Goal: Task Accomplishment & Management: Complete application form

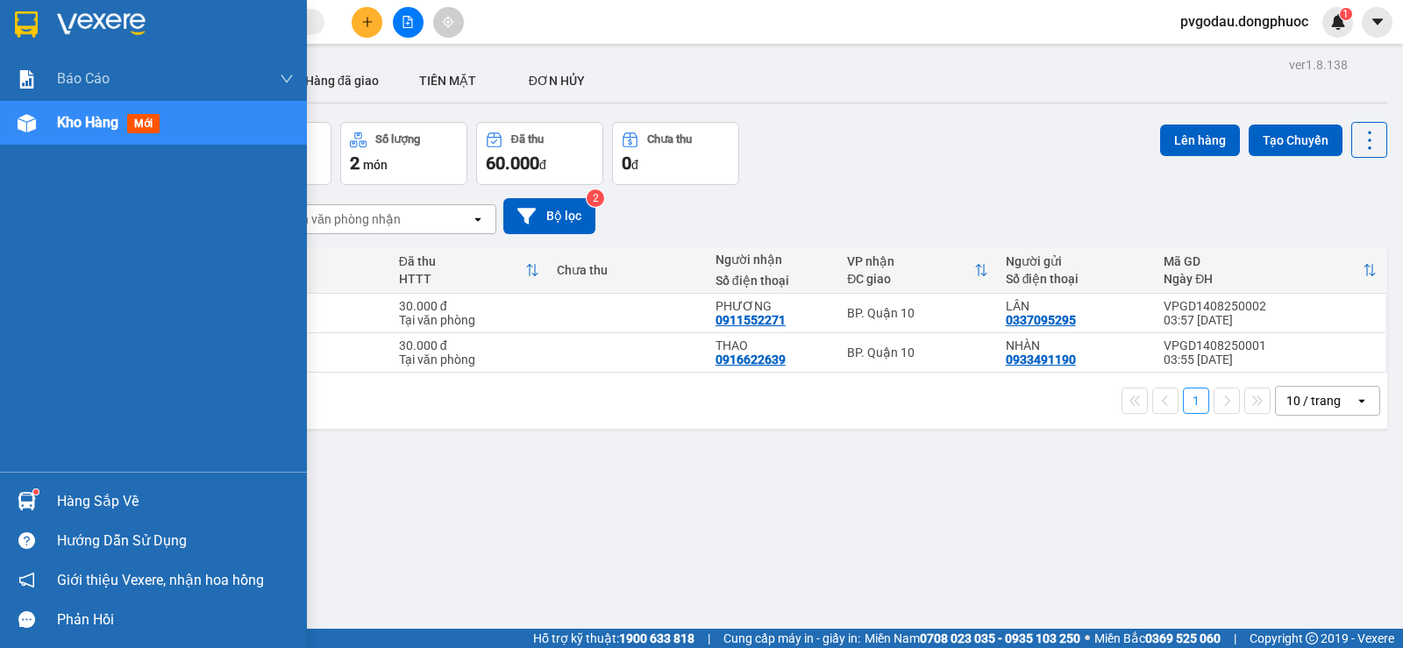
click at [70, 494] on div "Hàng sắp về" at bounding box center [175, 501] width 237 height 26
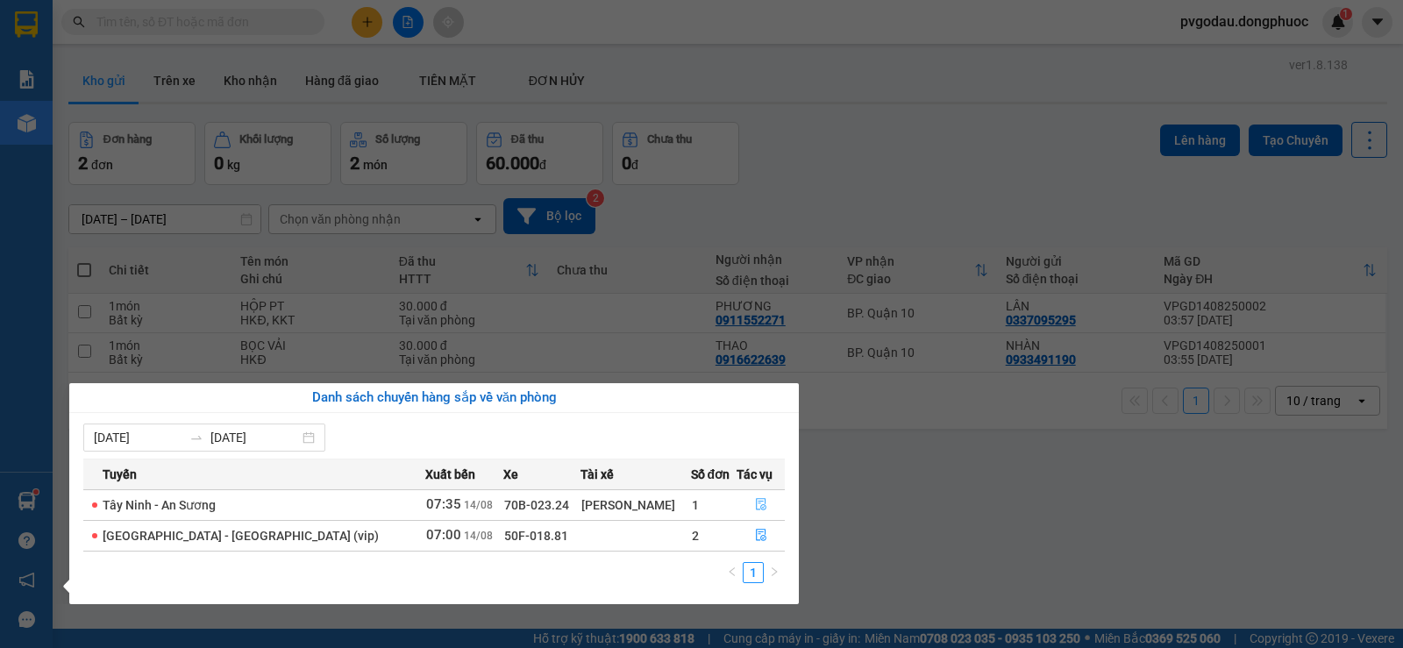
click at [756, 508] on icon "file-done" at bounding box center [761, 505] width 11 height 12
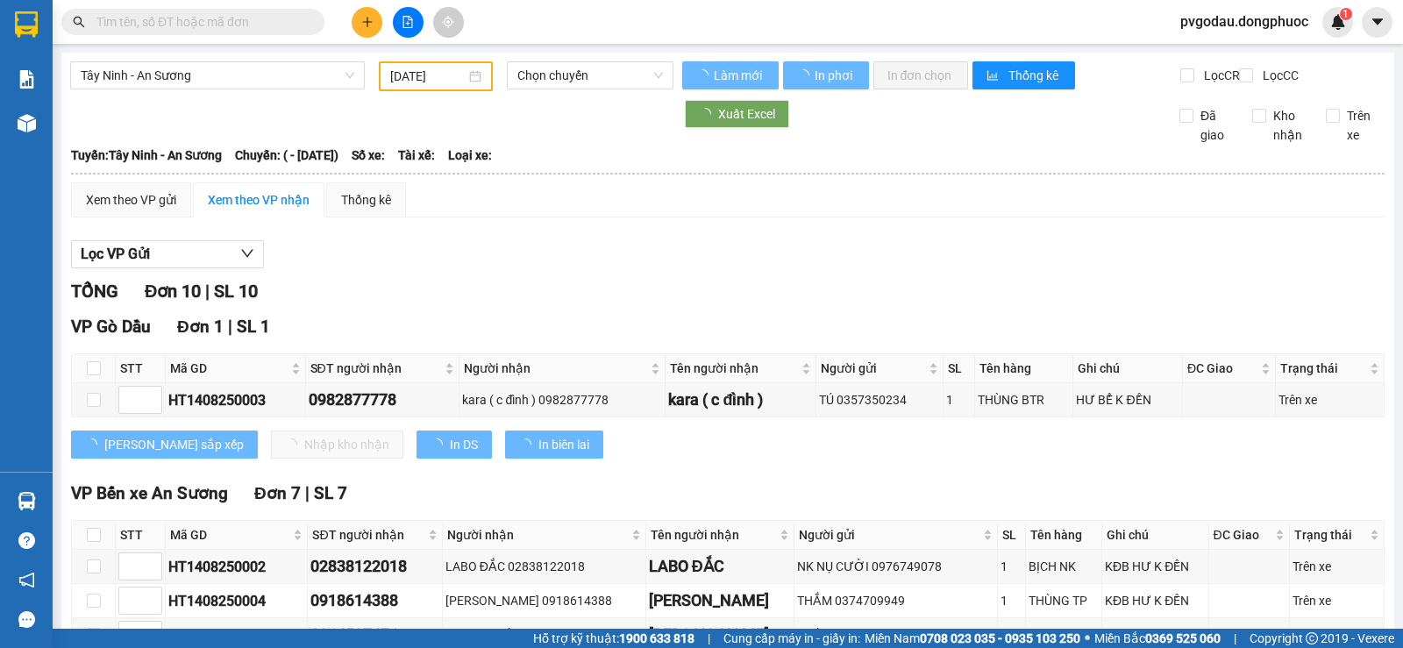
type input "[DATE]"
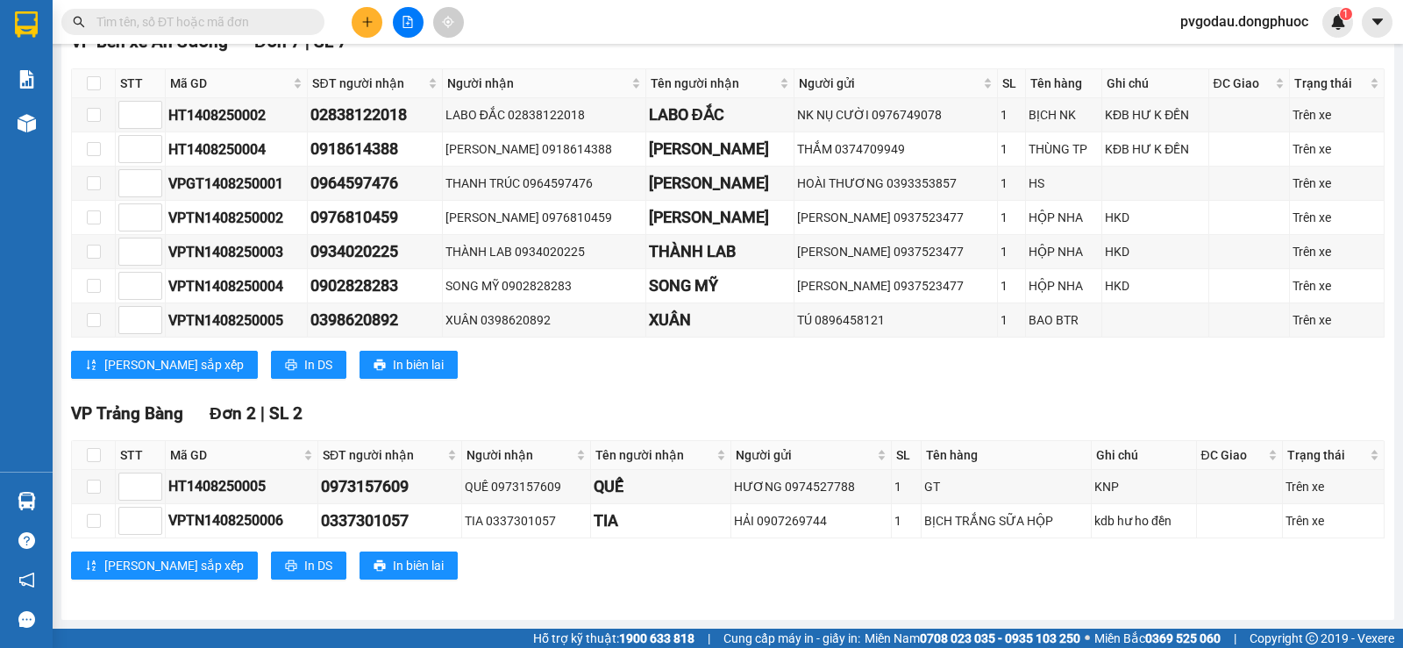
scroll to position [26, 0]
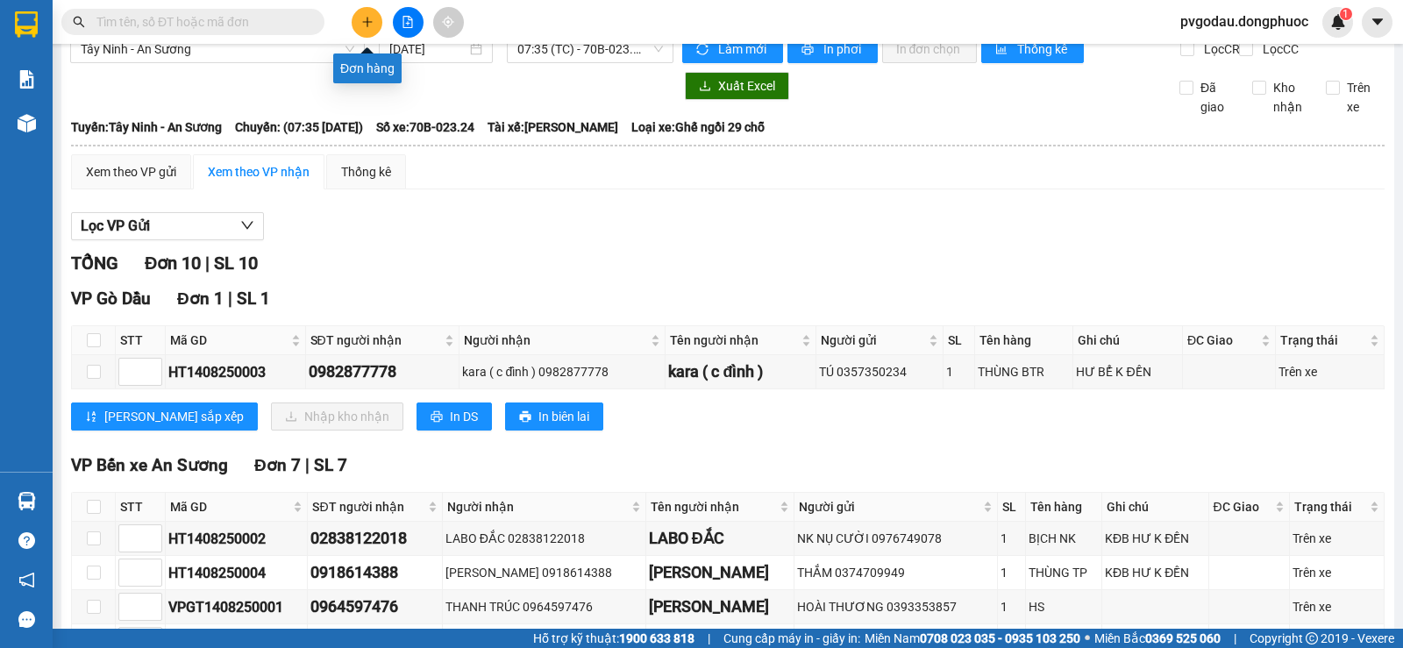
click at [372, 30] on button at bounding box center [367, 22] width 31 height 31
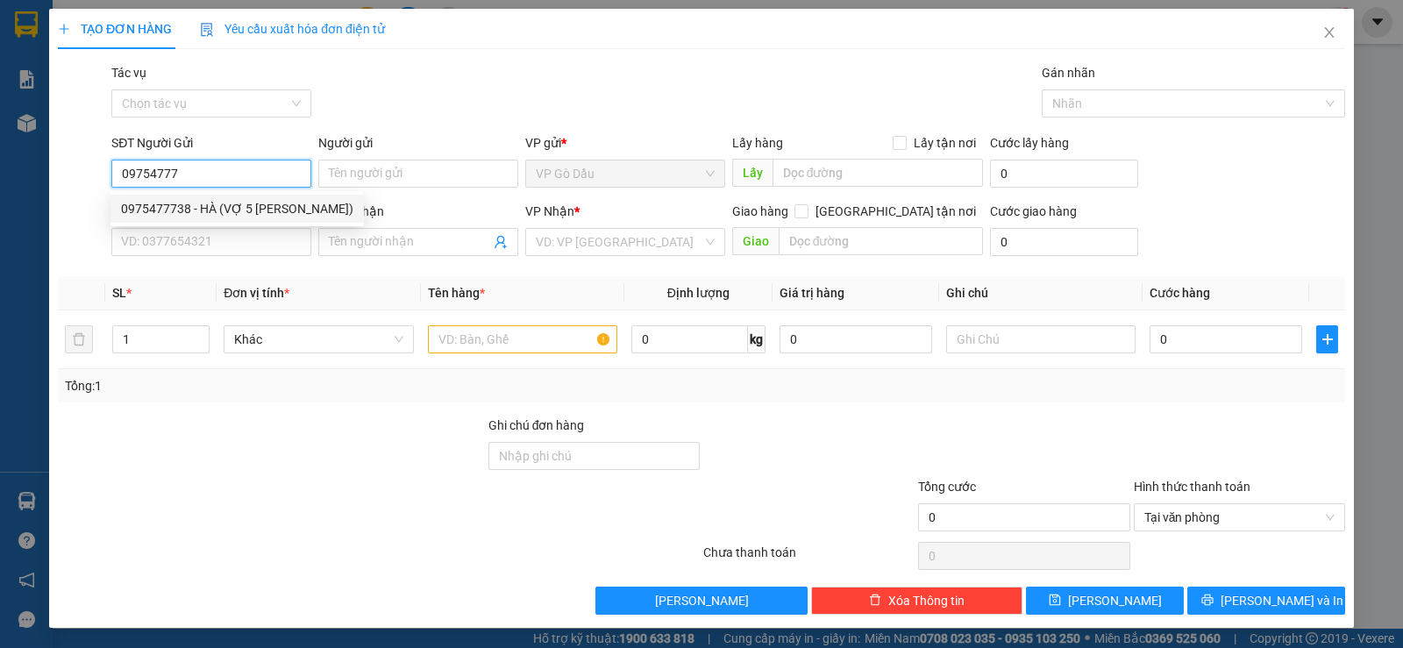
click at [202, 214] on div "0975477738 - HÀ (VỢ 5 [PERSON_NAME])" at bounding box center [237, 208] width 232 height 19
type input "0975477738"
type input "HÀ (VỢ 5 SÉN)"
type input "0988818982"
type input "OANH"
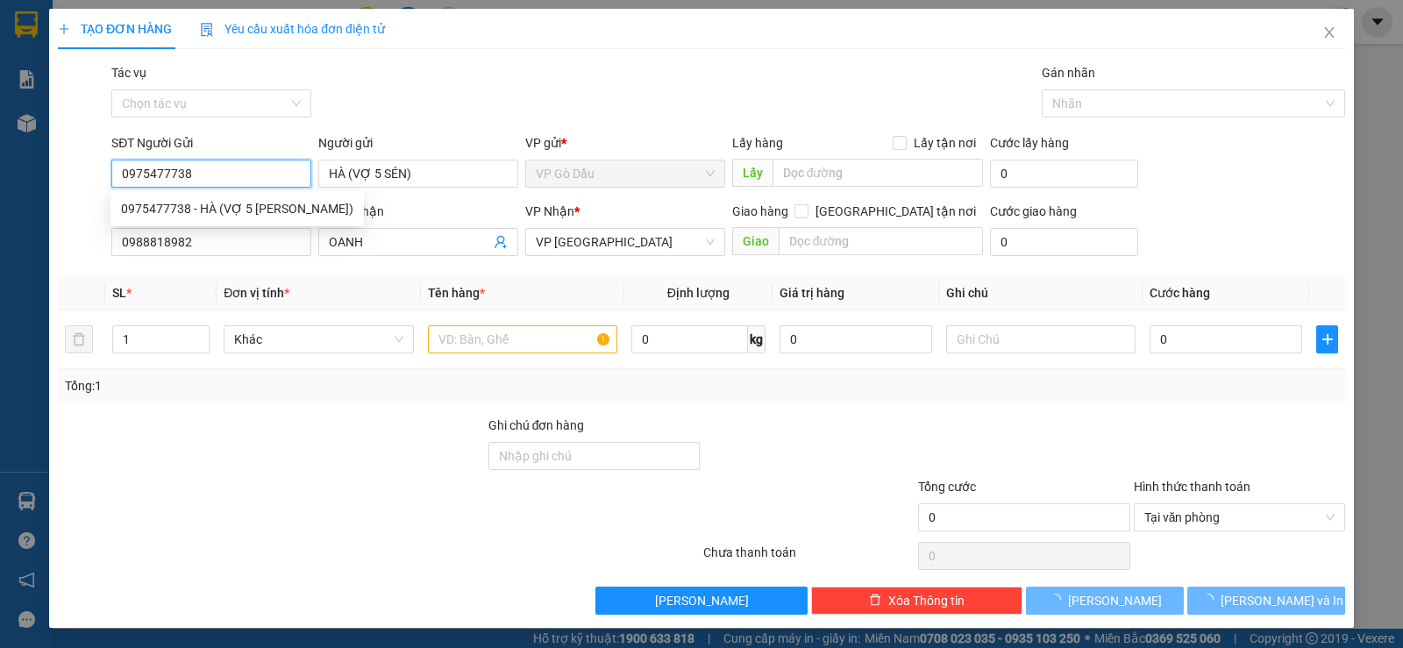
type input "20.000"
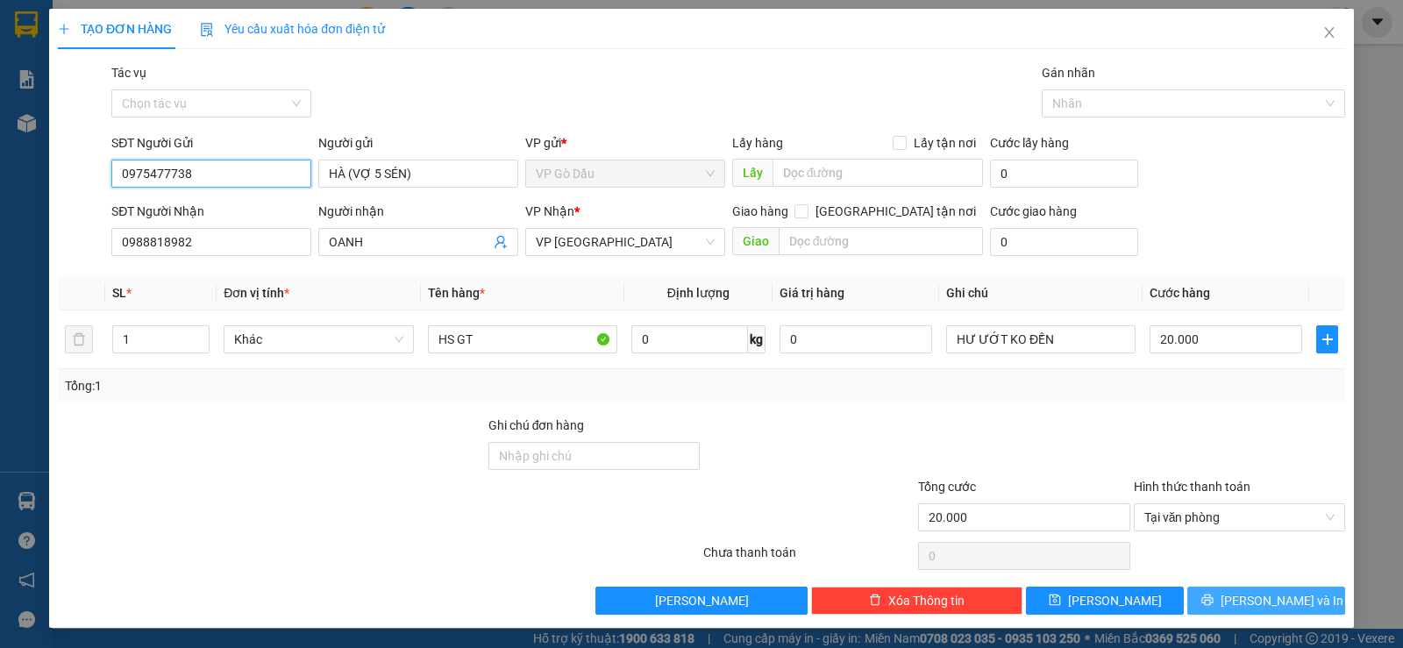
type input "0975477738"
click at [1268, 596] on span "[PERSON_NAME] và In" at bounding box center [1281, 600] width 123 height 19
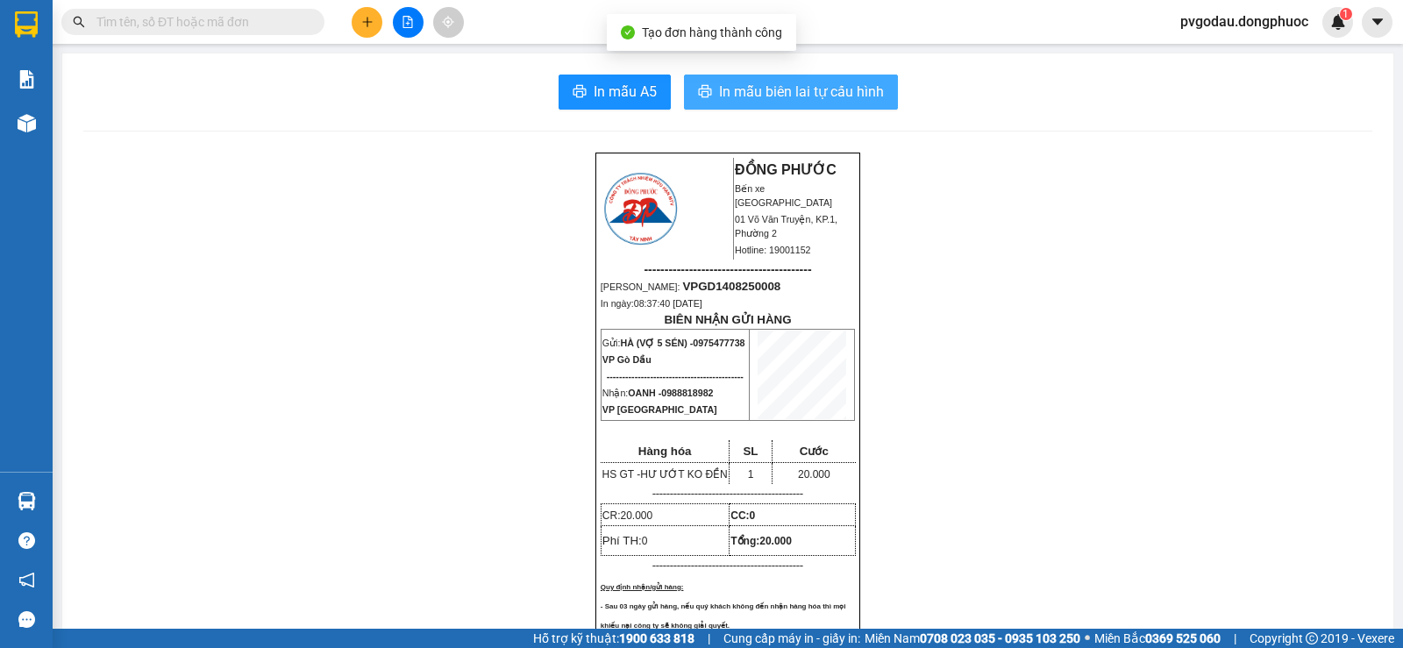
click at [732, 96] on span "In mẫu biên lai tự cấu hình" at bounding box center [801, 92] width 165 height 22
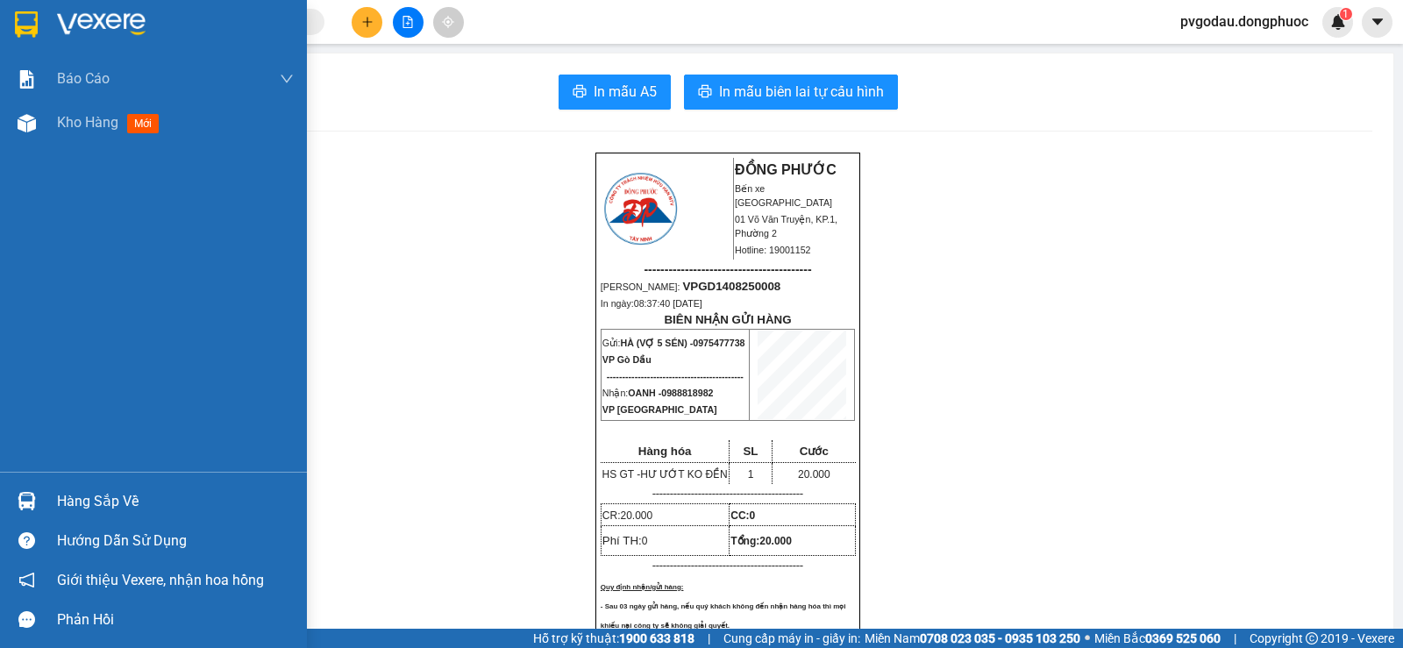
click at [69, 501] on div "Hàng sắp về" at bounding box center [175, 501] width 237 height 26
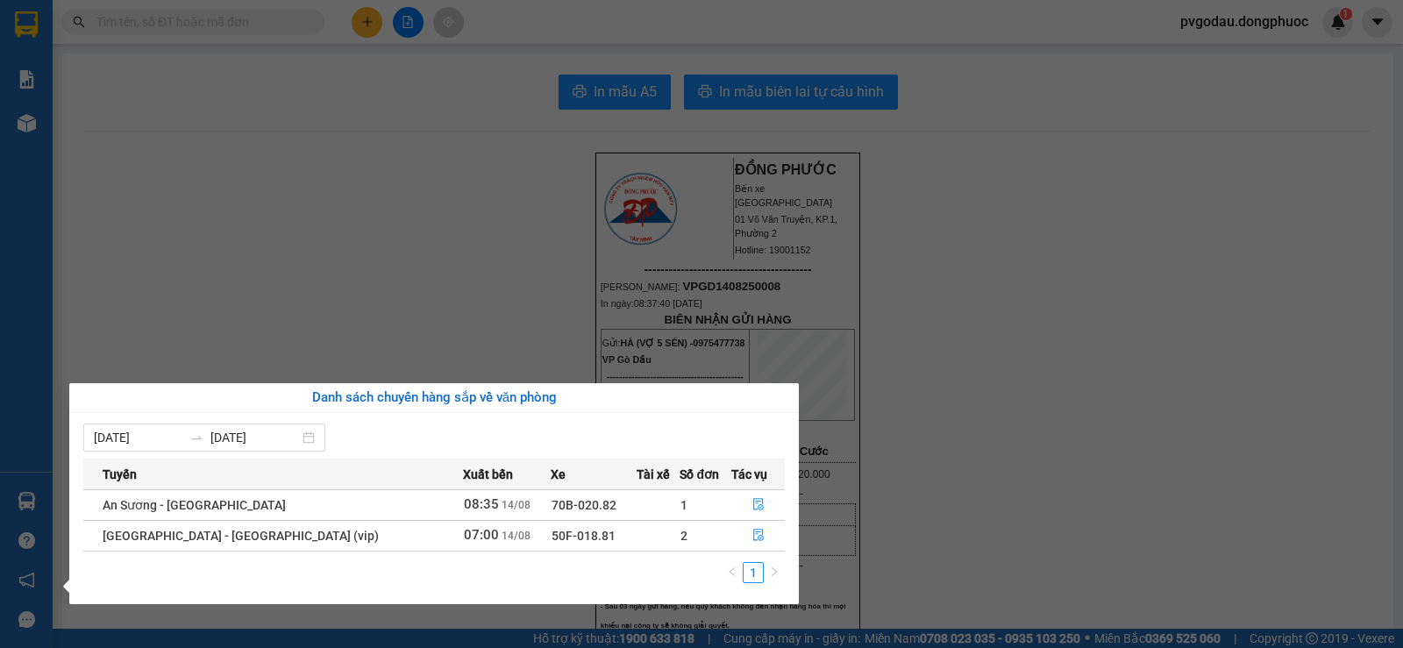
click at [231, 238] on section "Kết quả tìm kiếm ( 0 ) Bộ lọc No Data pvgodau.dongphuoc 1 Báo cáo Mẫu 1: Báo cá…" at bounding box center [701, 324] width 1403 height 648
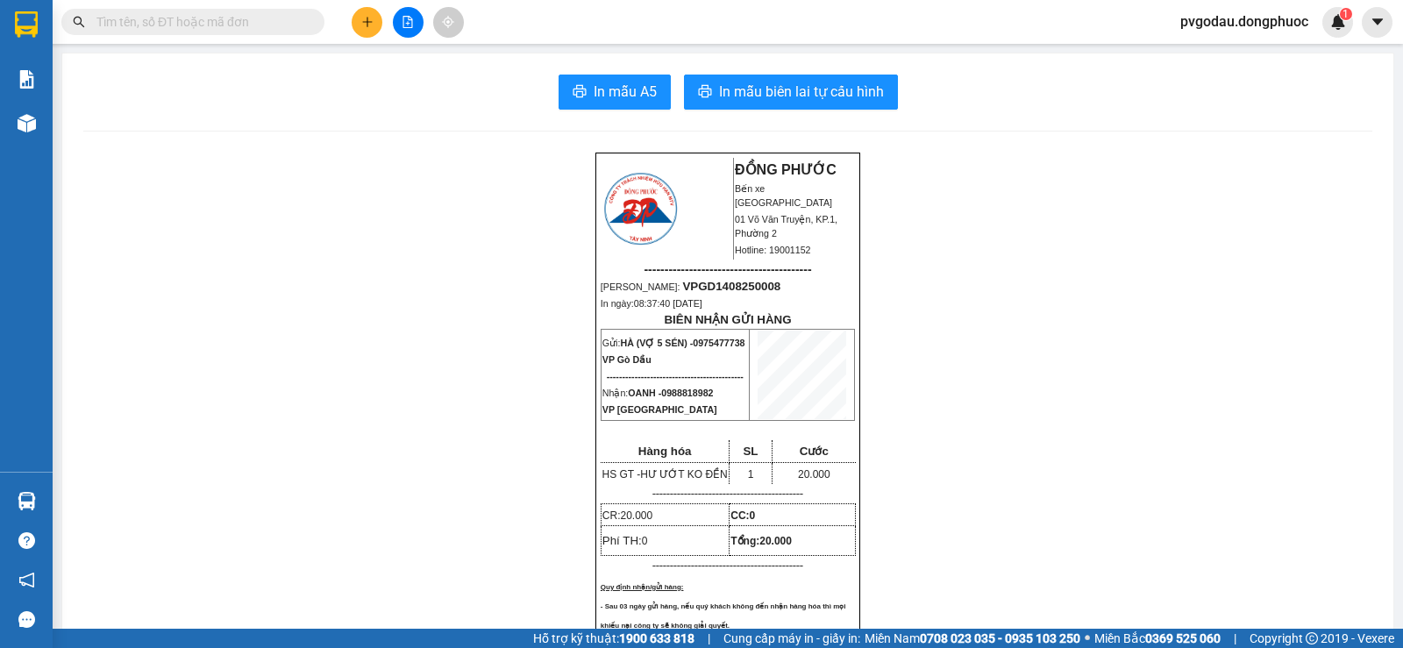
click at [252, 25] on input "text" at bounding box center [199, 21] width 207 height 19
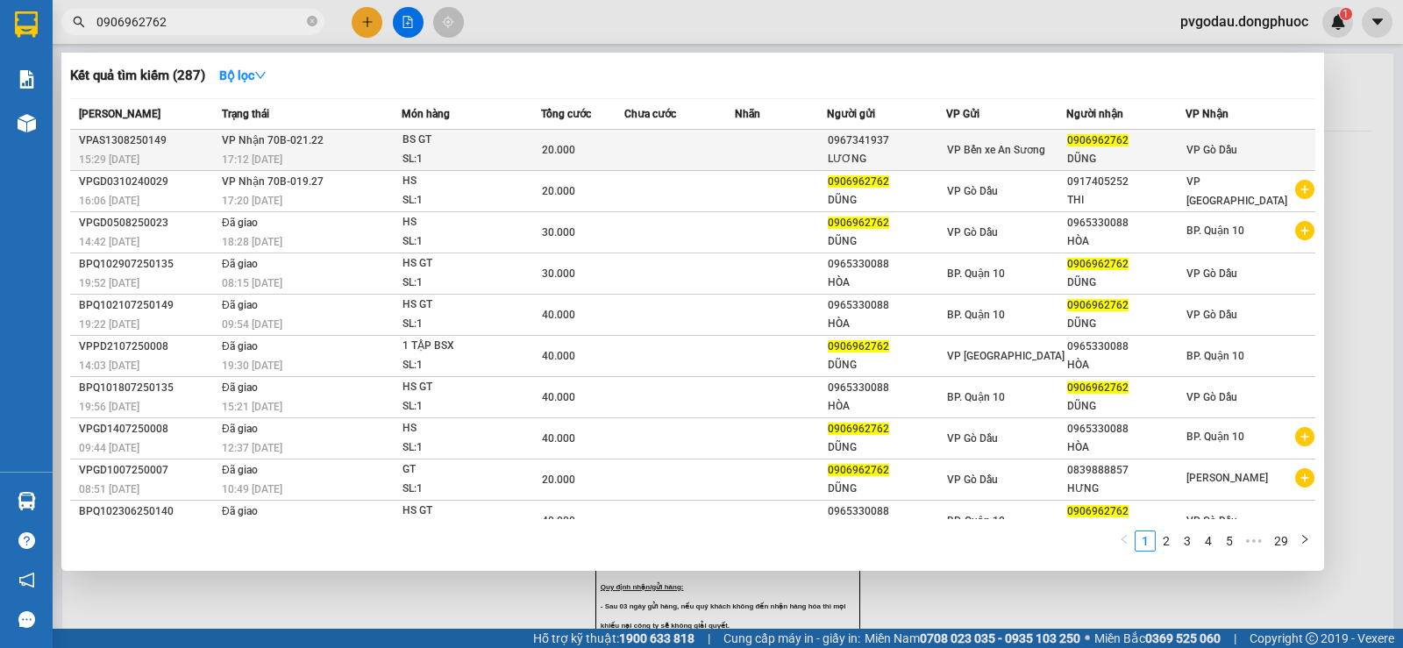
type input "0906962762"
click at [309, 146] on span "VP Nhận 70B-021.22" at bounding box center [273, 140] width 102 height 12
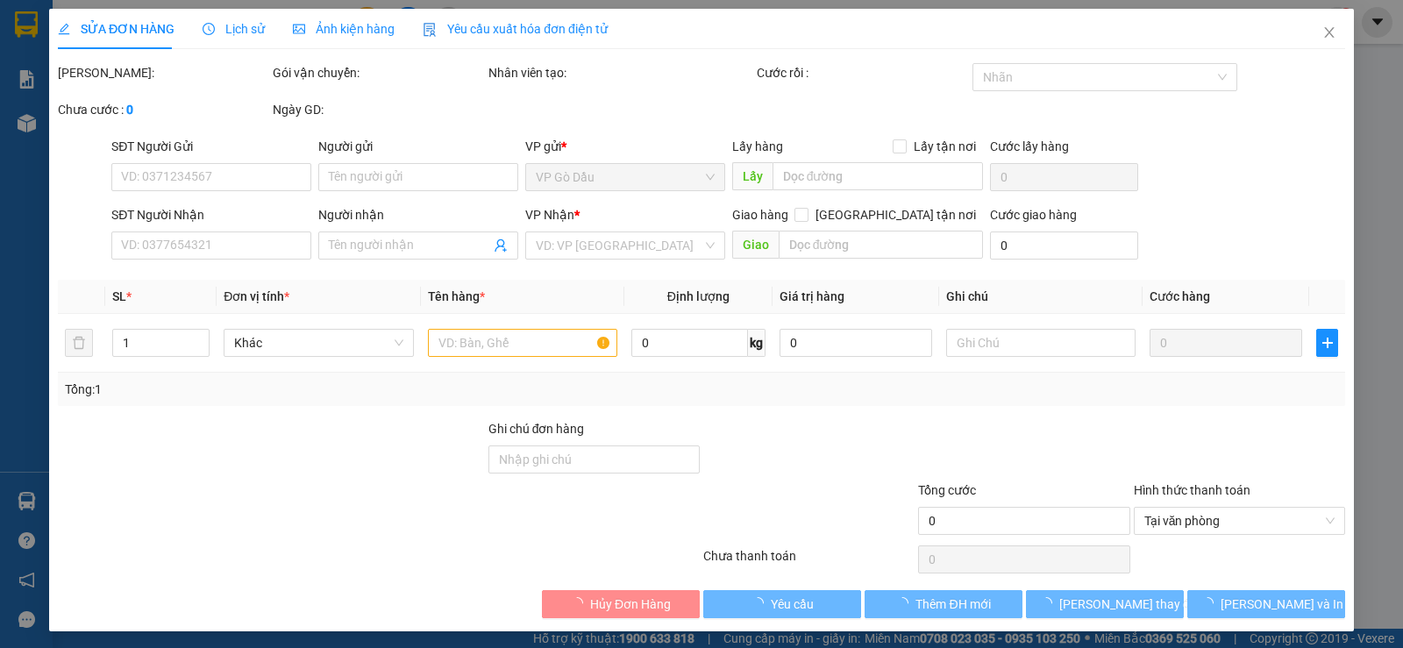
type input "0967341937"
type input "LƯƠNG"
type input "0906962762"
type input "DŨNG"
type input "20.000"
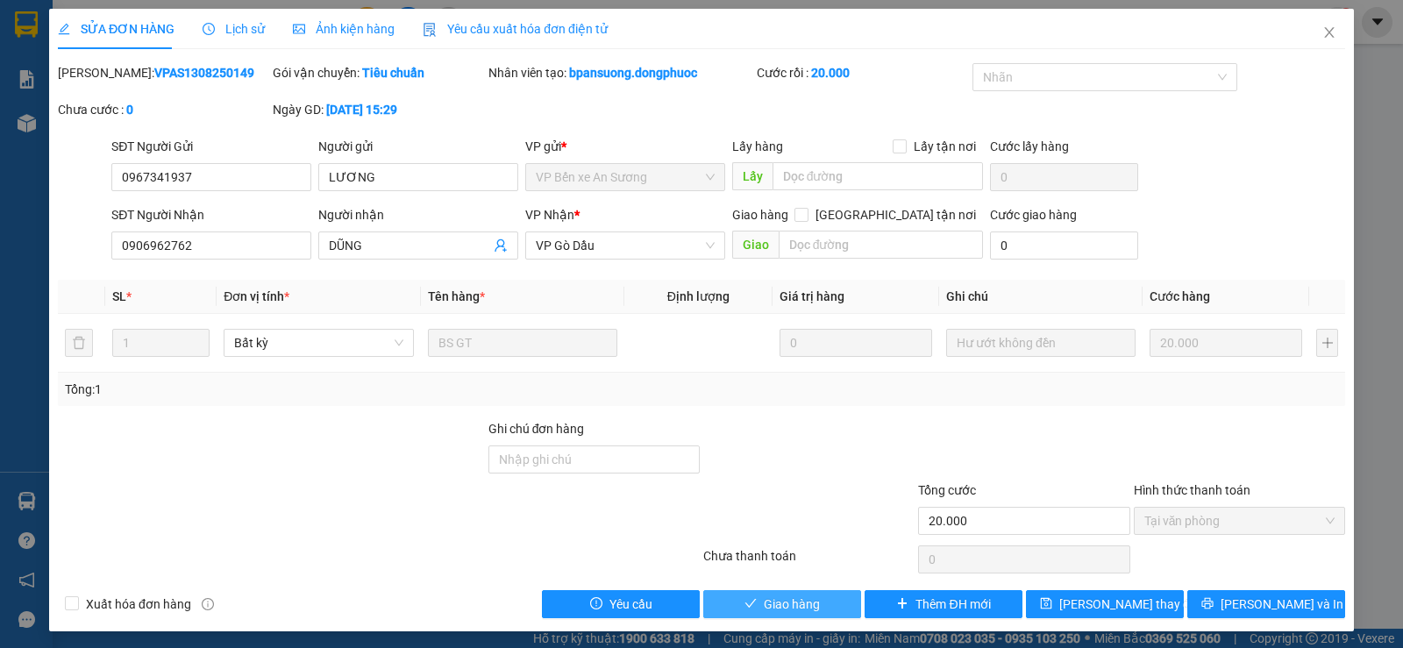
click at [765, 607] on span "Giao hàng" at bounding box center [792, 603] width 56 height 19
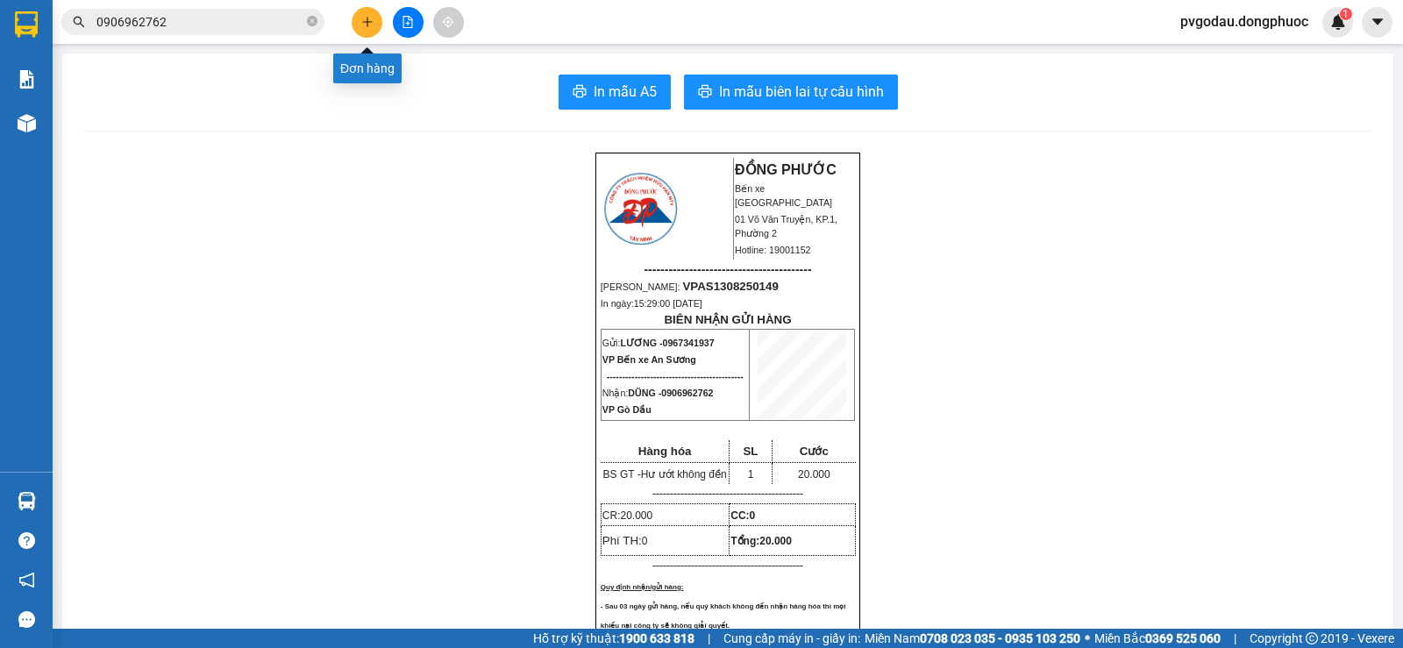
click at [361, 22] on icon "plus" at bounding box center [367, 22] width 12 height 12
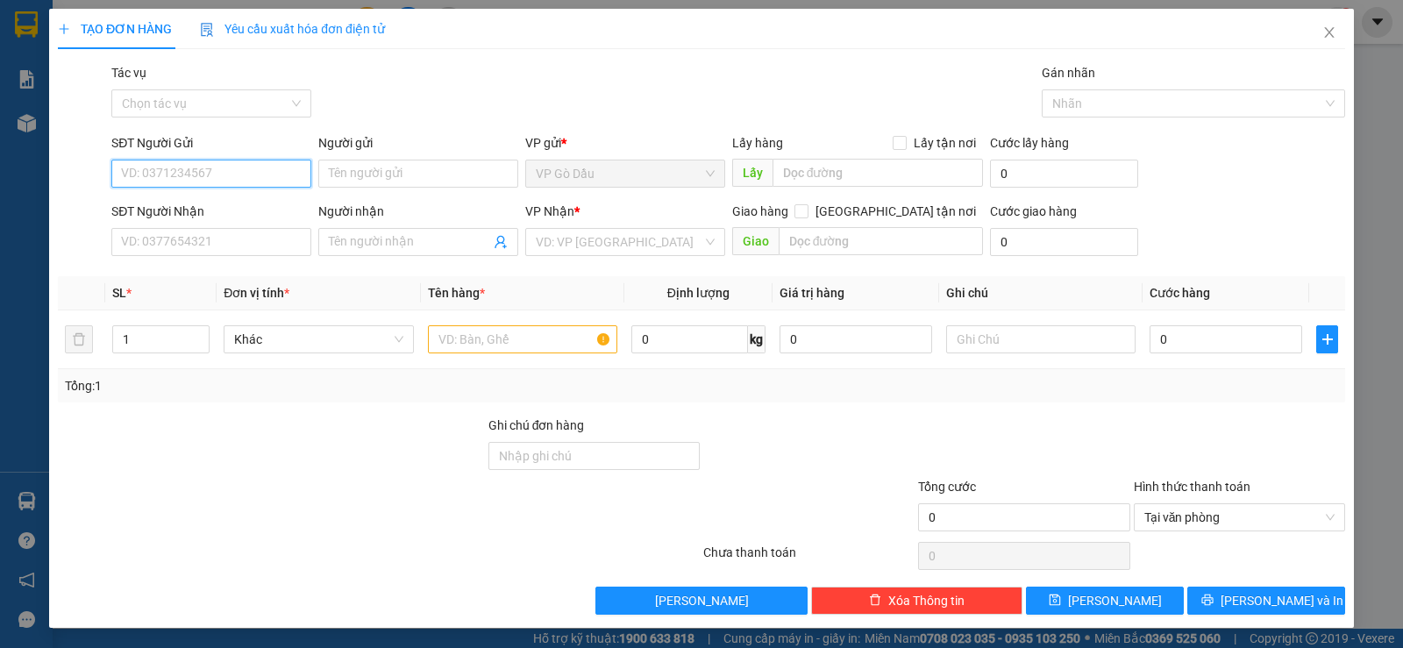
click at [139, 176] on input "SĐT Người Gửi" at bounding box center [211, 174] width 200 height 28
click at [226, 175] on input "SĐT Người Gửi" at bounding box center [211, 174] width 200 height 28
click at [224, 174] on input "SĐT Người Gửi" at bounding box center [211, 174] width 200 height 28
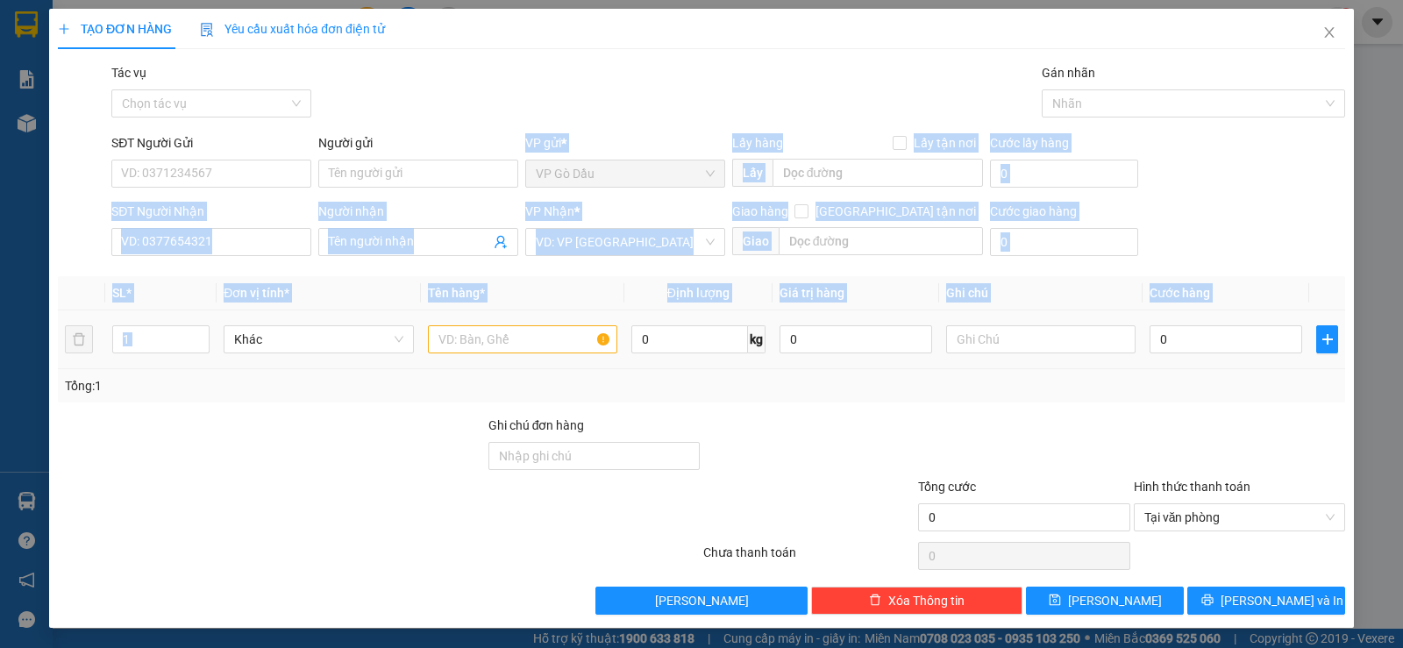
drag, startPoint x: 373, startPoint y: 252, endPoint x: 509, endPoint y: 358, distance: 172.4
click at [508, 358] on div "Transit Pickup Surcharge Ids Transit Deliver Surcharge Ids Transit Deliver Surc…" at bounding box center [701, 338] width 1287 height 551
click at [224, 174] on input "SĐT Người Gửi" at bounding box center [211, 174] width 200 height 28
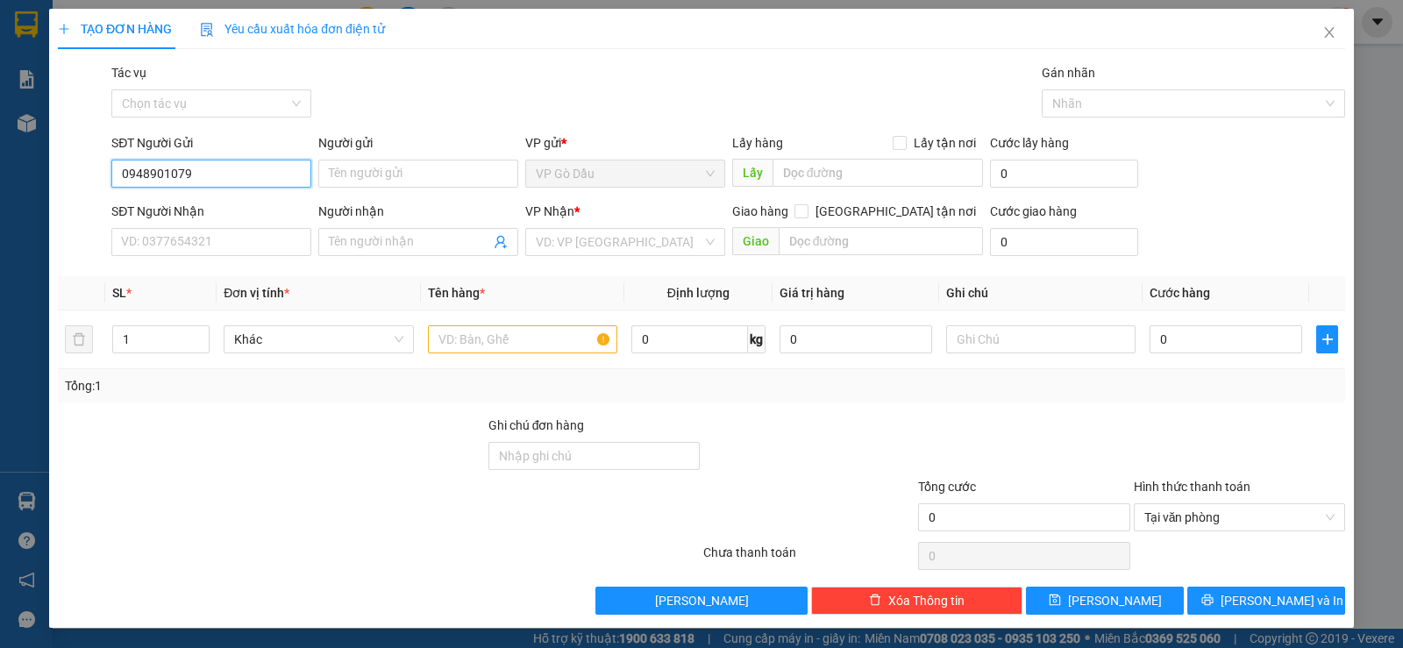
type input "0948901079"
click at [363, 139] on div "Người gửi" at bounding box center [418, 142] width 200 height 19
click at [363, 160] on input "Người gửi" at bounding box center [418, 174] width 200 height 28
click at [392, 173] on input "Người gửi" at bounding box center [418, 174] width 200 height 28
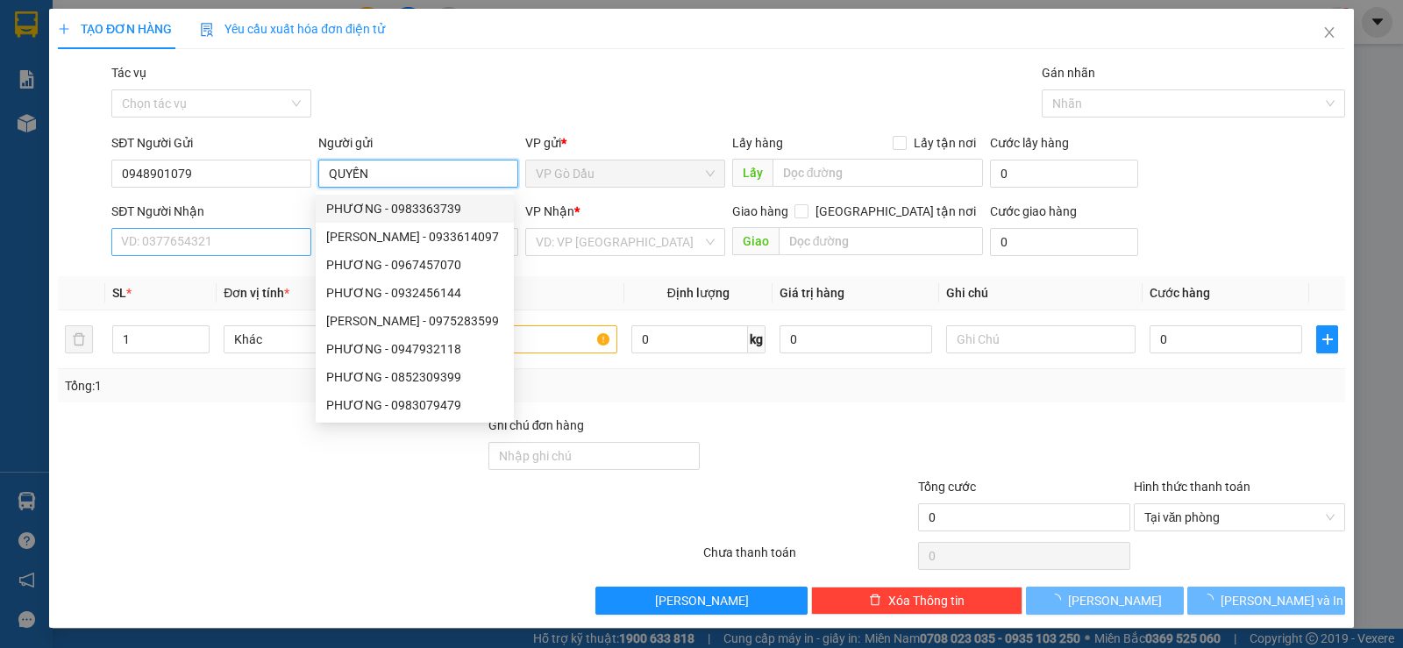
type input "QUYẾN"
click at [175, 242] on input "SĐT Người Nhận" at bounding box center [211, 242] width 200 height 28
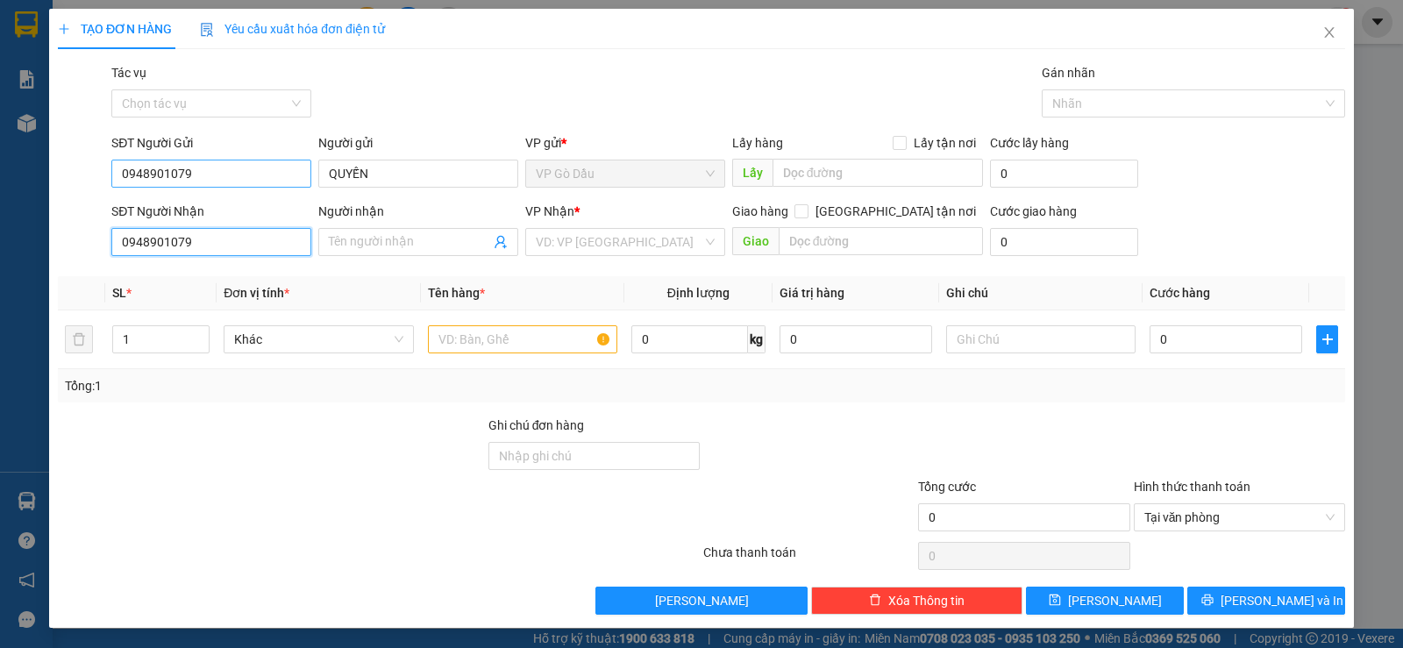
type input "0948901079"
click at [196, 165] on input "0948901079" at bounding box center [211, 174] width 200 height 28
type input "0"
type input "0984664065"
click at [405, 171] on input "QUYẾN" at bounding box center [418, 174] width 200 height 28
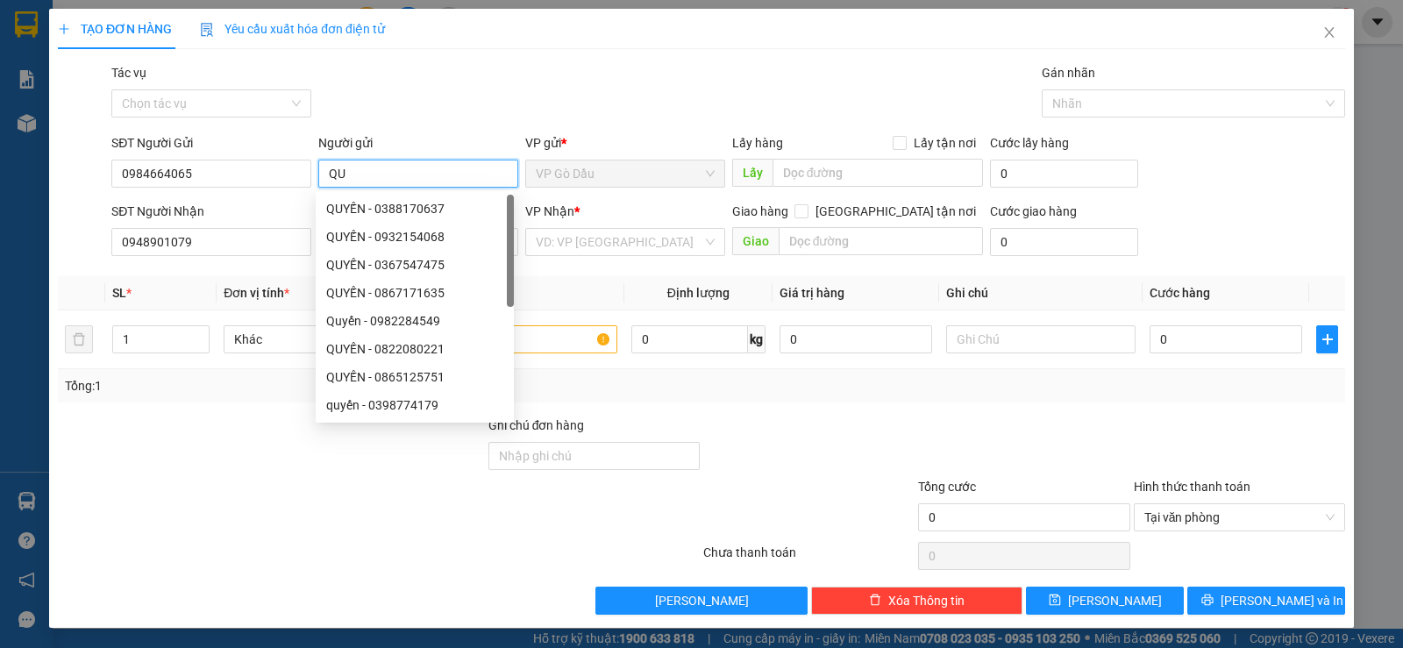
type input "Q"
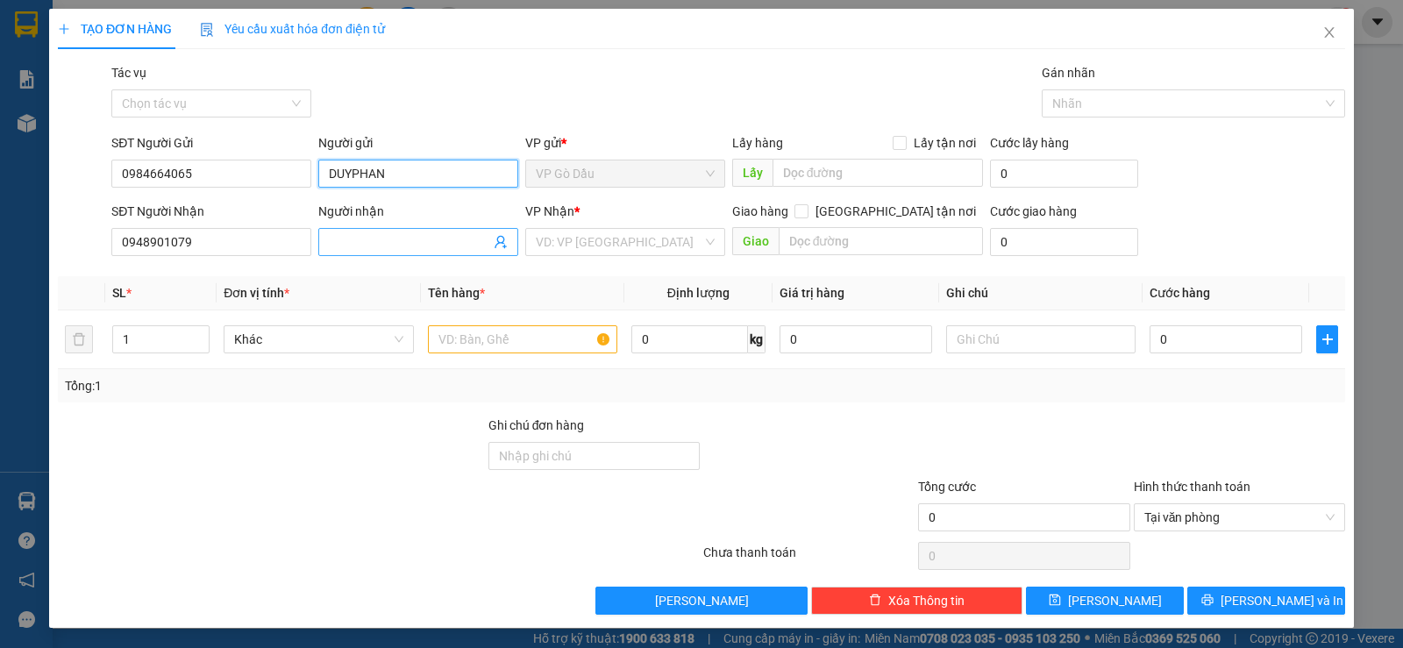
type input "DUYPHAN"
click at [348, 248] on input "Người nhận" at bounding box center [409, 241] width 161 height 19
type input "QUYẾN"
click at [573, 241] on input "search" at bounding box center [619, 242] width 167 height 26
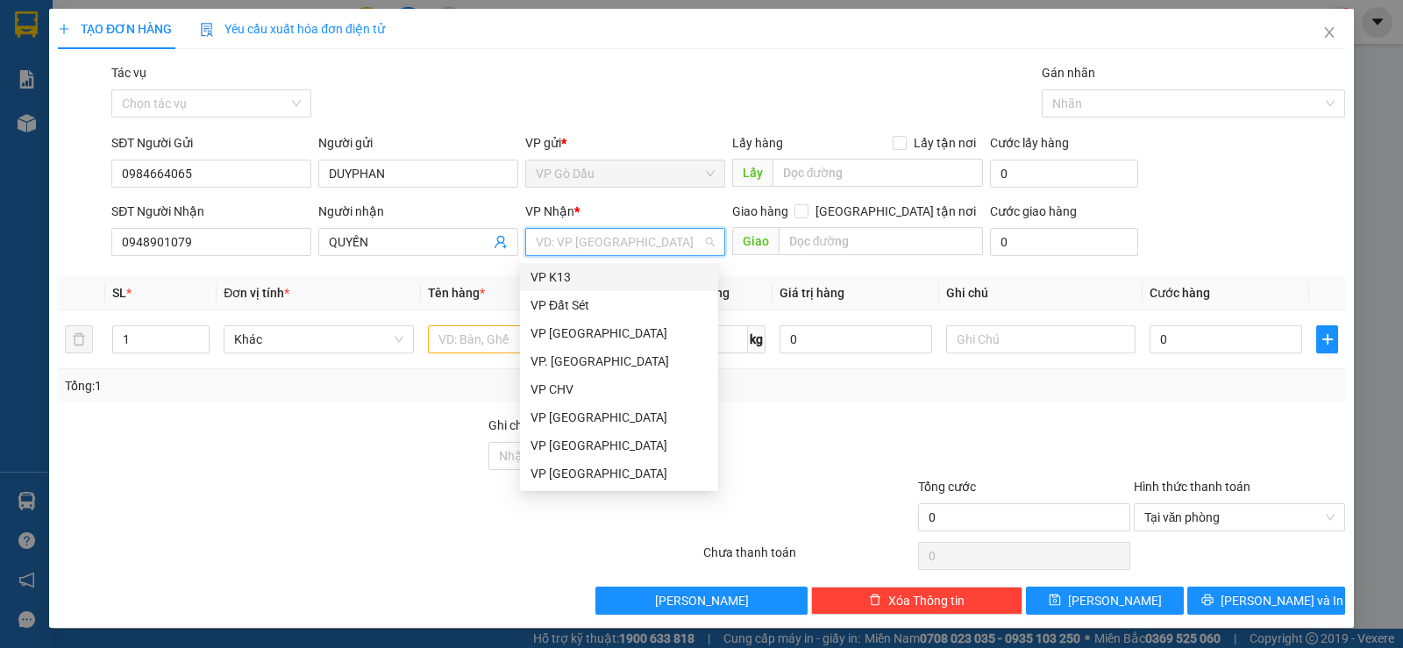
type input "A"
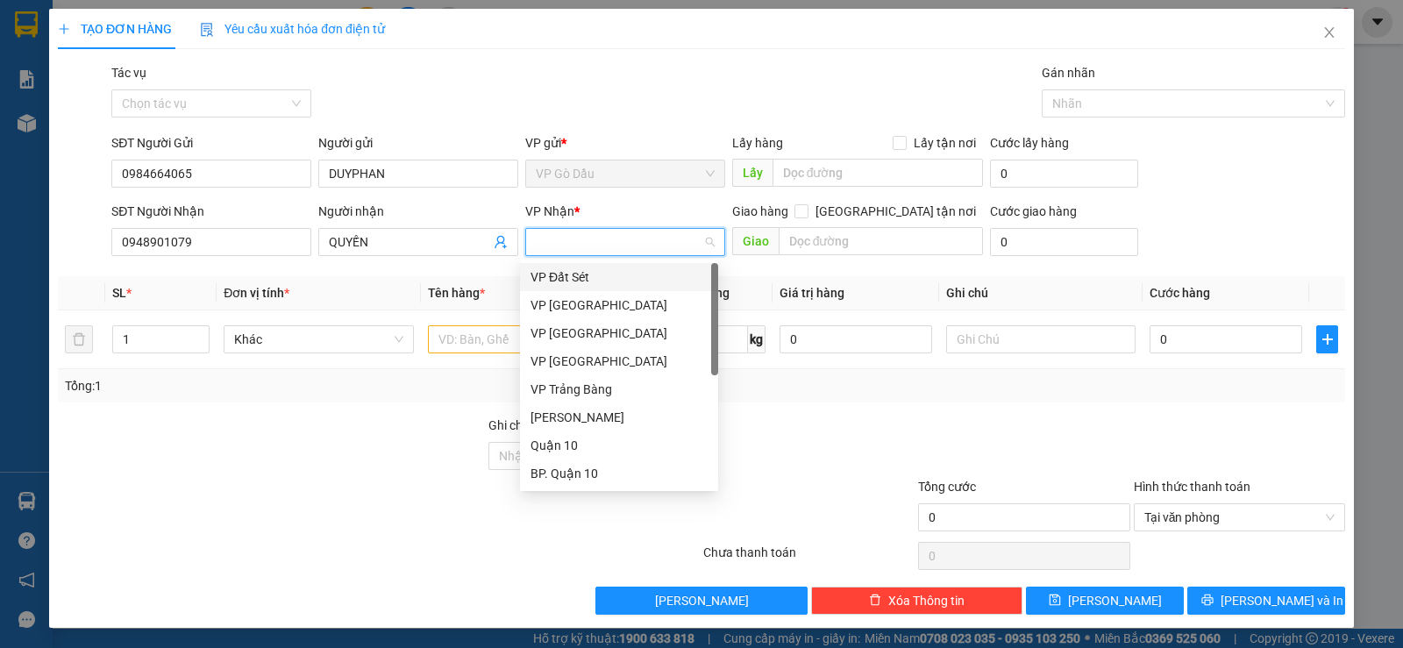
type input "Á"
type input "AS"
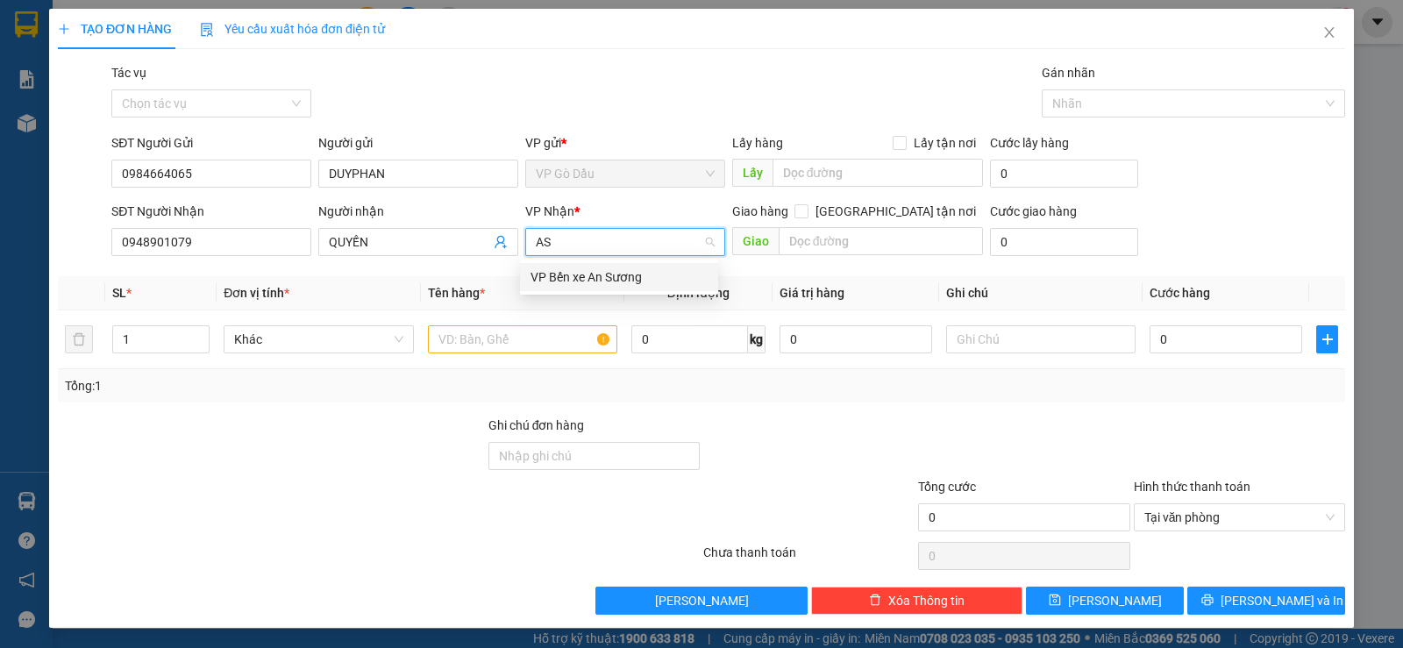
click at [578, 285] on div "VP Bến xe An Sương" at bounding box center [618, 276] width 177 height 19
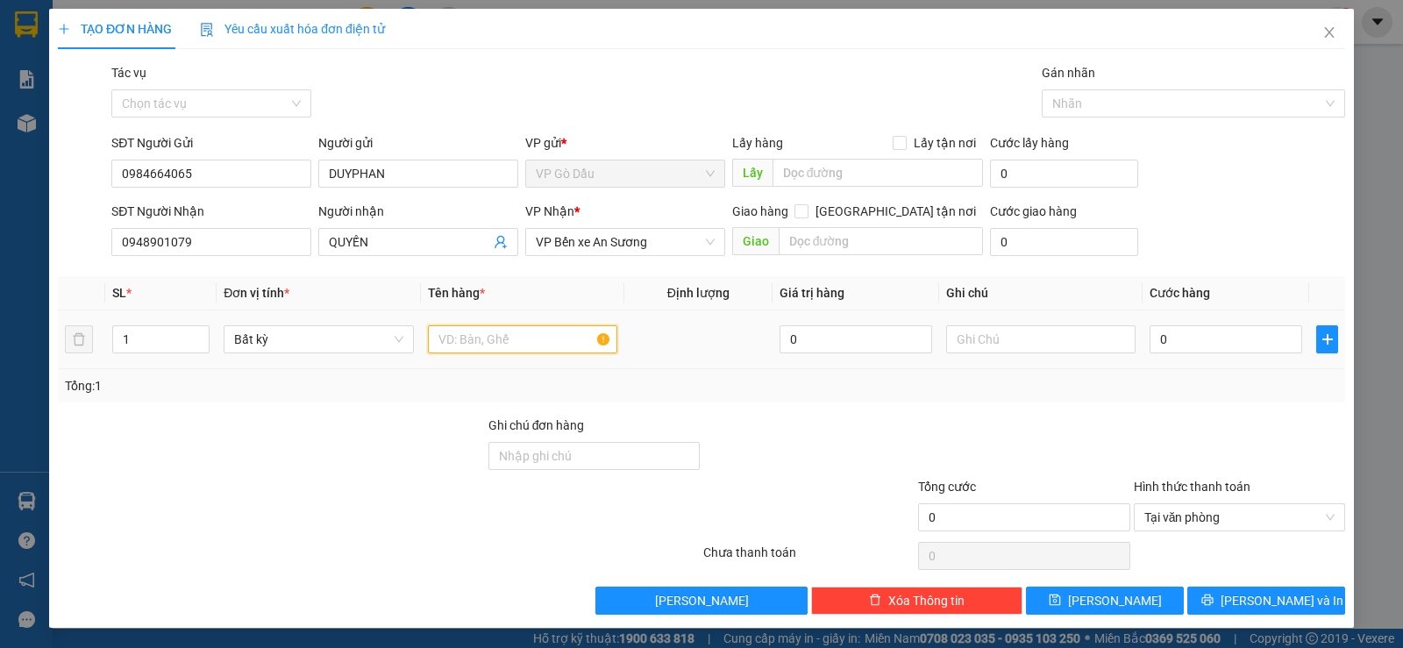
click at [503, 344] on input "text" at bounding box center [522, 339] width 189 height 28
type input "L"
type input "KIỆN DÀI LK"
click at [1005, 337] on input "text" at bounding box center [1040, 339] width 189 height 28
type input "HKD"
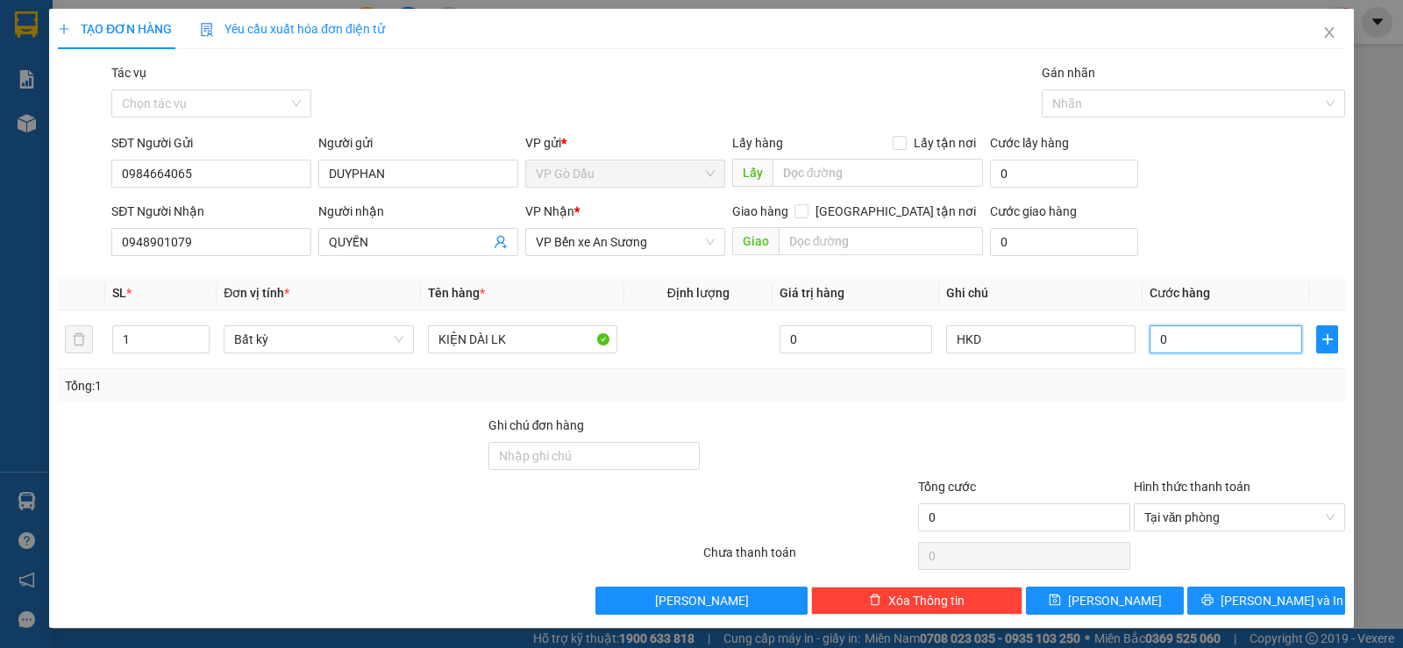
type input "2"
type input "20"
type input "20.000"
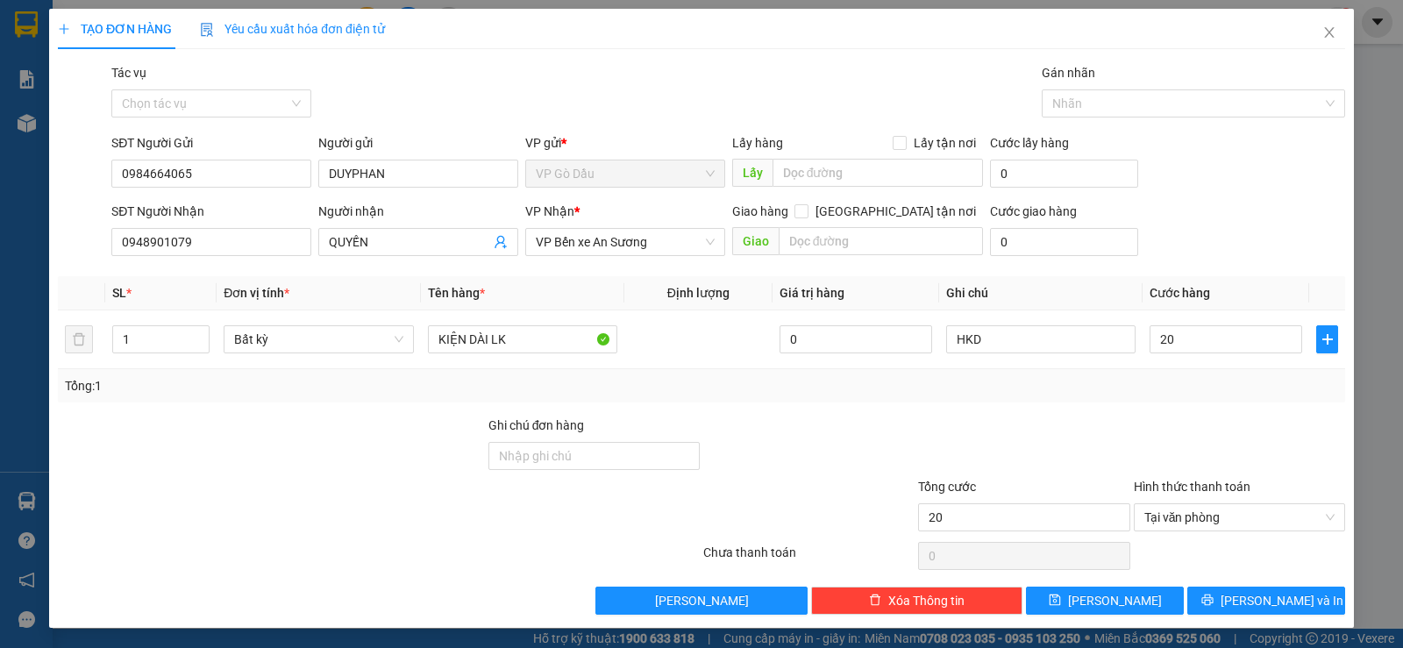
type input "20.000"
click at [982, 376] on div "Tổng: 1" at bounding box center [701, 385] width 1273 height 19
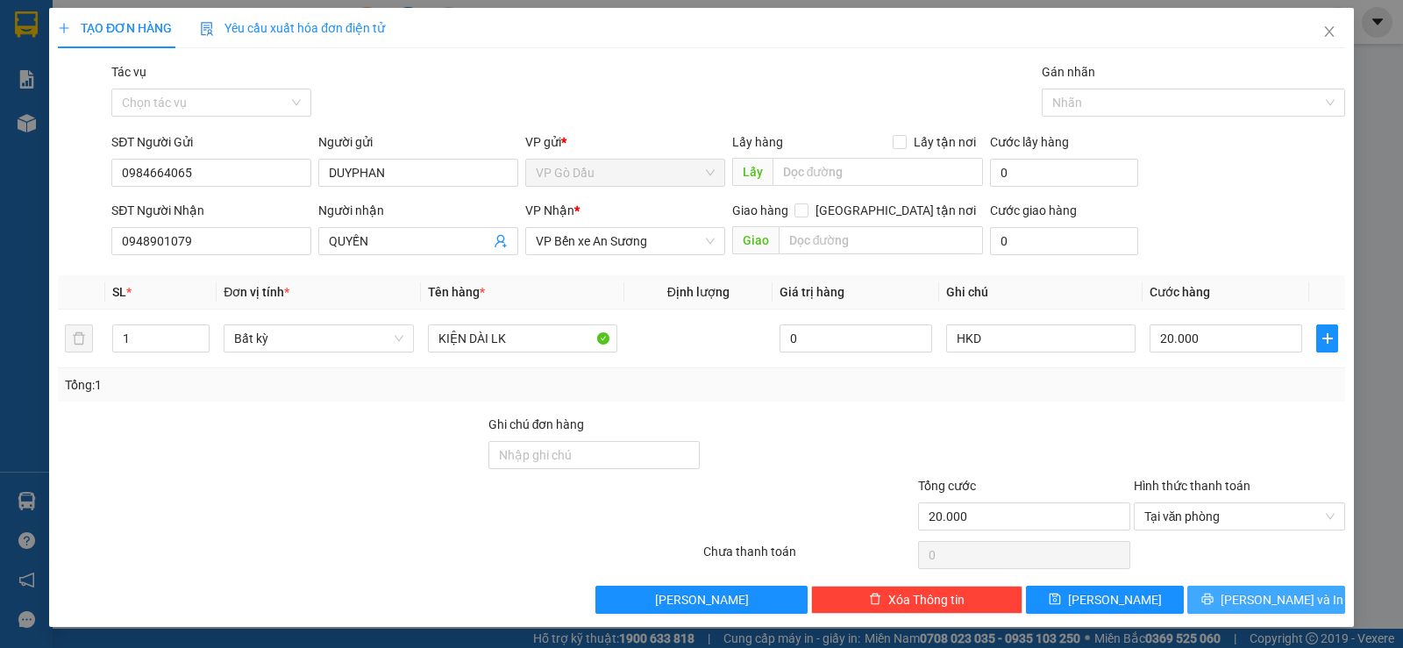
click at [1271, 601] on span "[PERSON_NAME] và In" at bounding box center [1281, 599] width 123 height 19
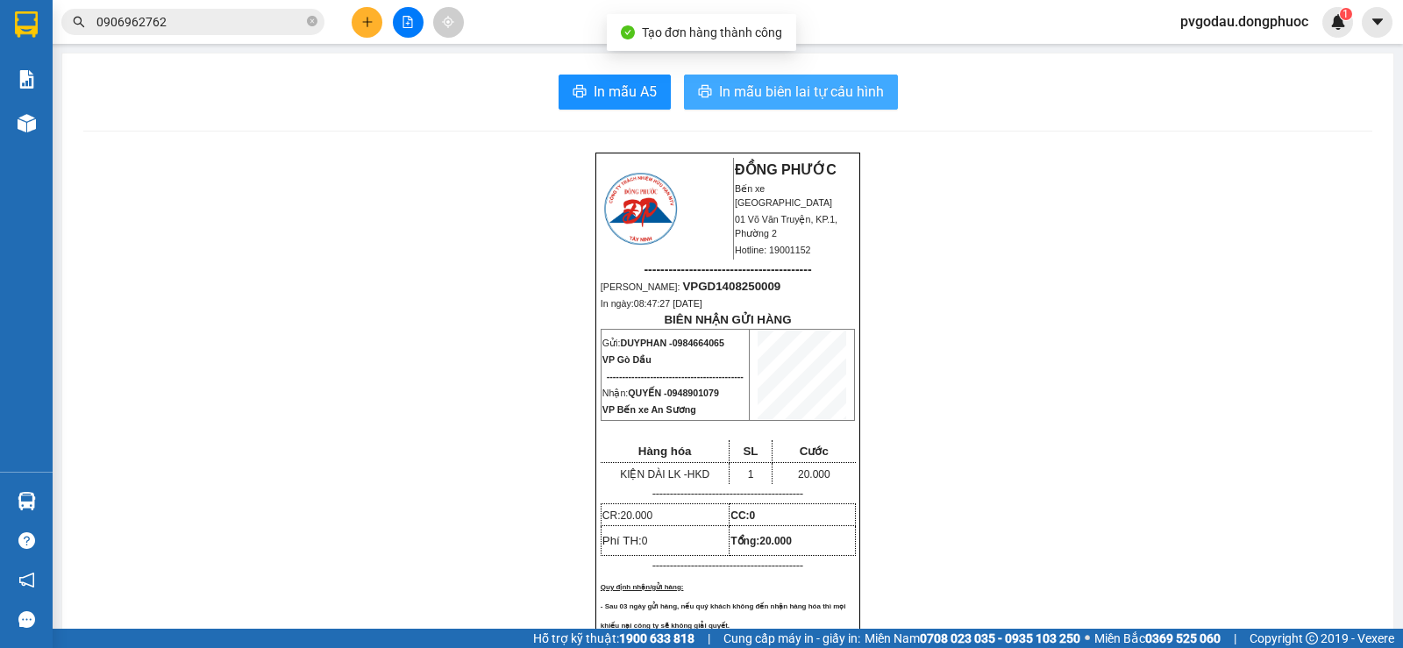
click at [719, 96] on span "In mẫu biên lai tự cấu hình" at bounding box center [801, 92] width 165 height 22
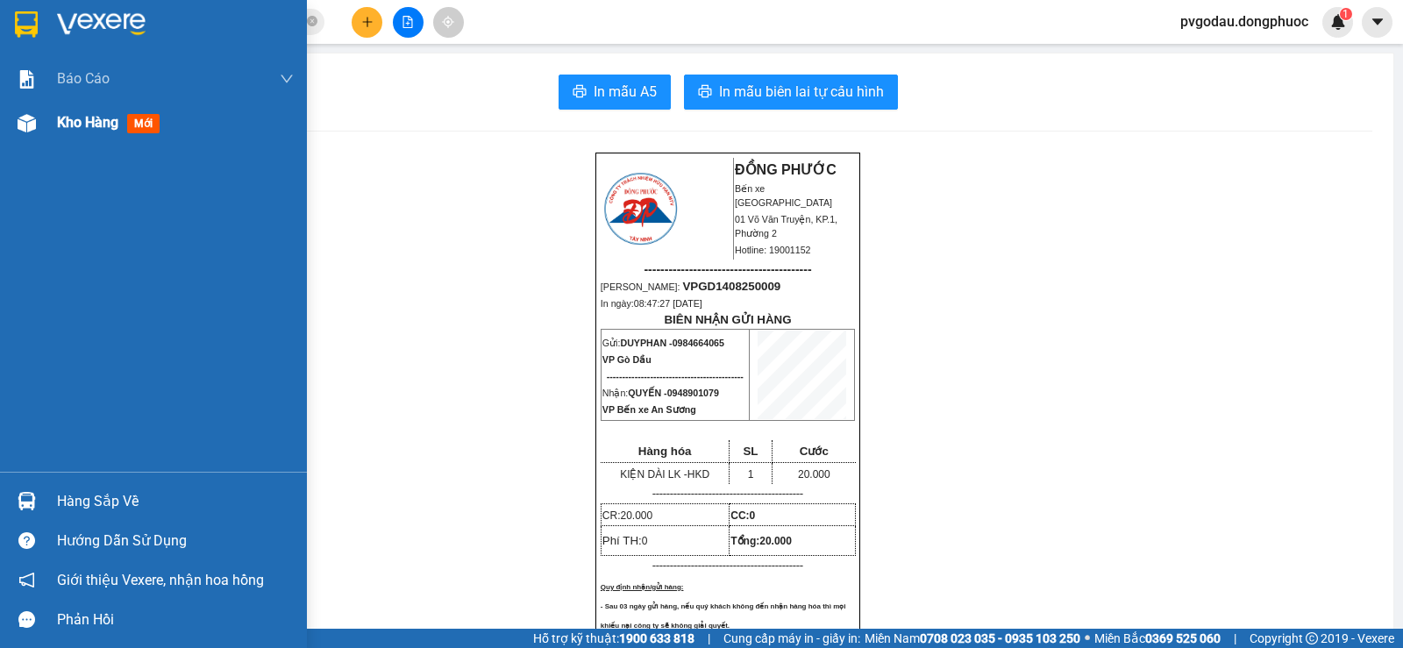
click at [143, 127] on span "mới" at bounding box center [143, 123] width 32 height 19
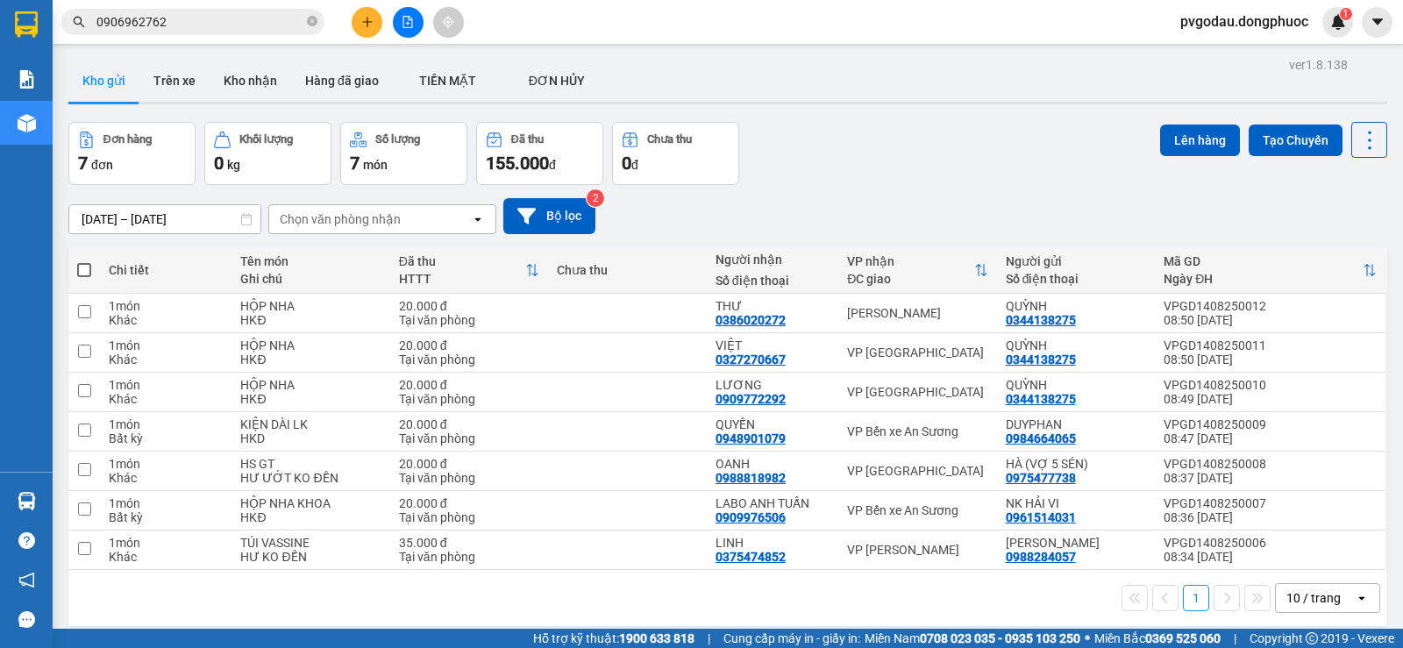
click at [168, 18] on input "0906962762" at bounding box center [199, 21] width 207 height 19
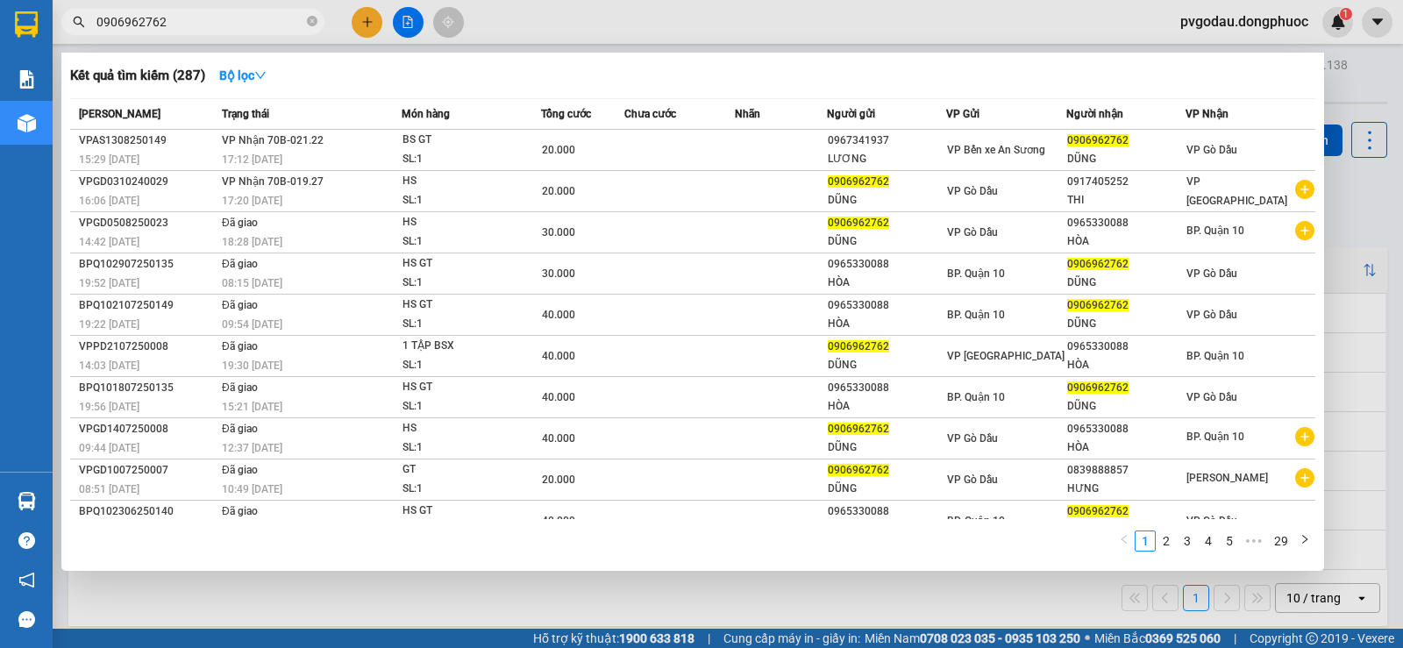
click at [169, 18] on input "0906962762" at bounding box center [199, 21] width 207 height 19
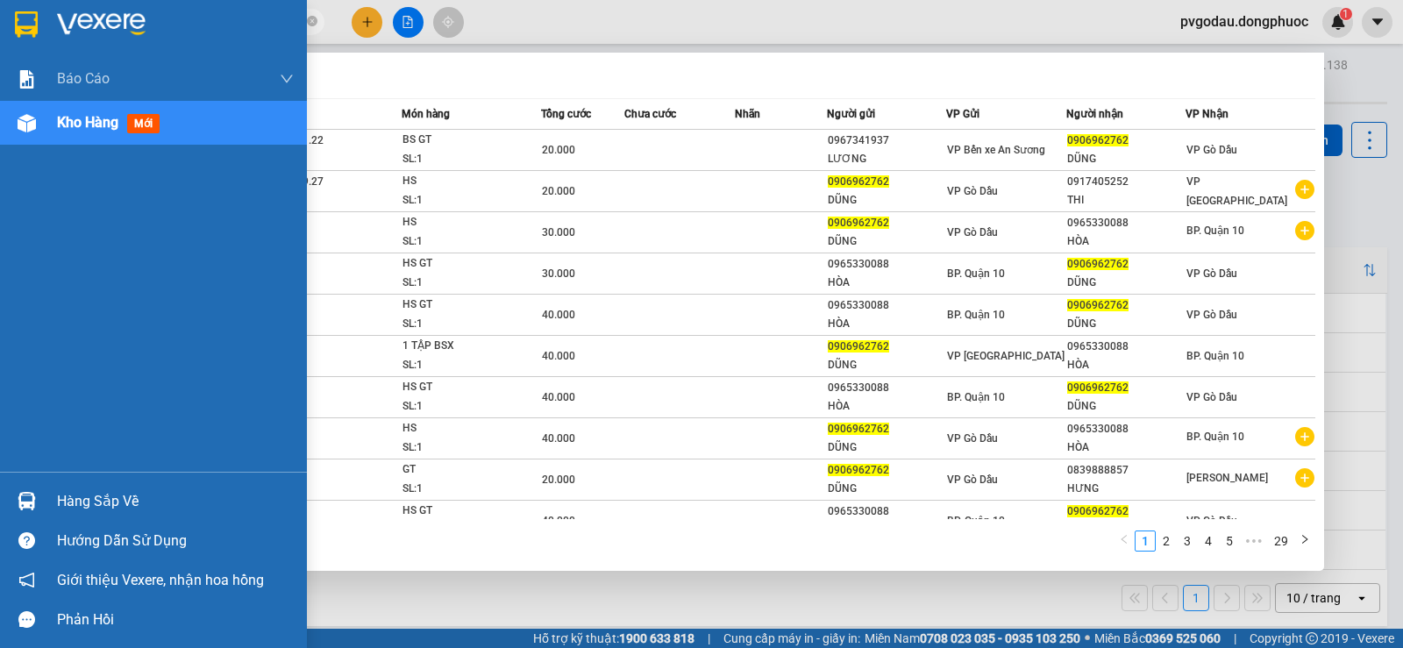
click at [86, 507] on div "Hàng sắp về" at bounding box center [175, 501] width 237 height 26
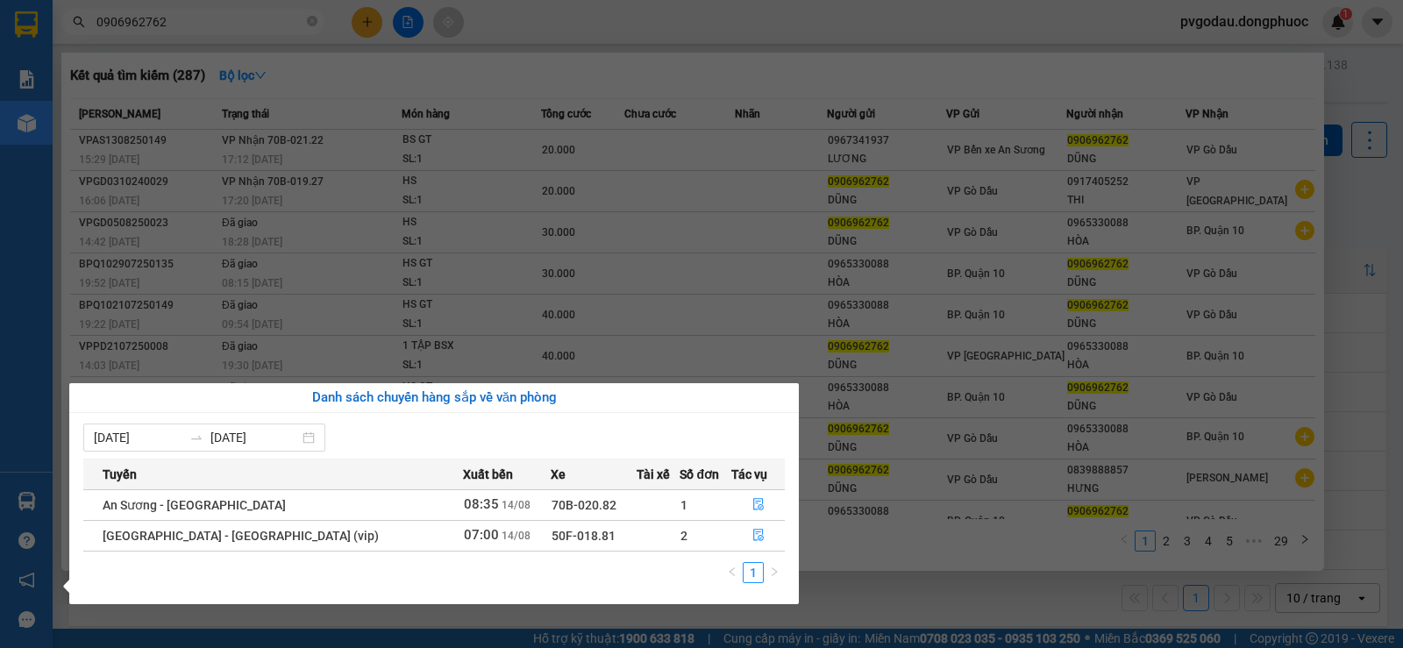
click at [522, 336] on section "Kết quả tìm kiếm ( 287 ) Bộ lọc Mã ĐH Trạng thái Món hàng Tổng cước Chưa cước N…" at bounding box center [701, 324] width 1403 height 648
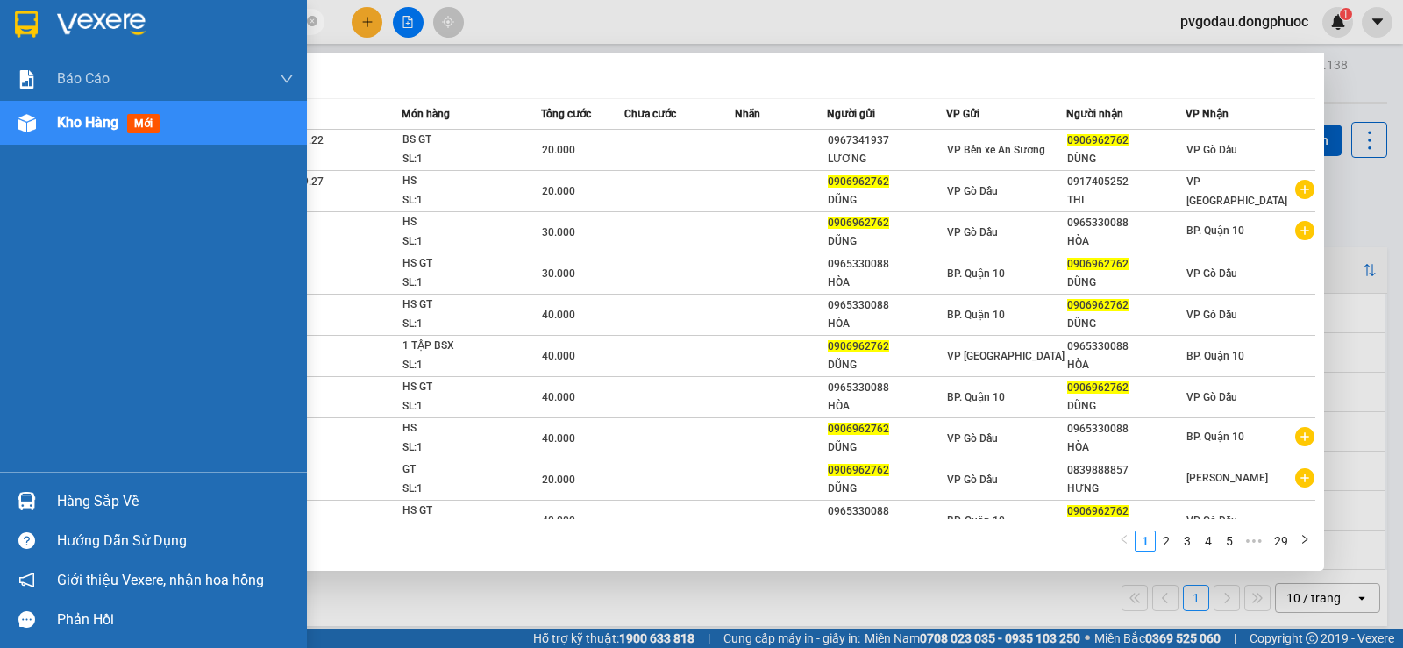
click at [86, 129] on span "Kho hàng" at bounding box center [87, 122] width 61 height 17
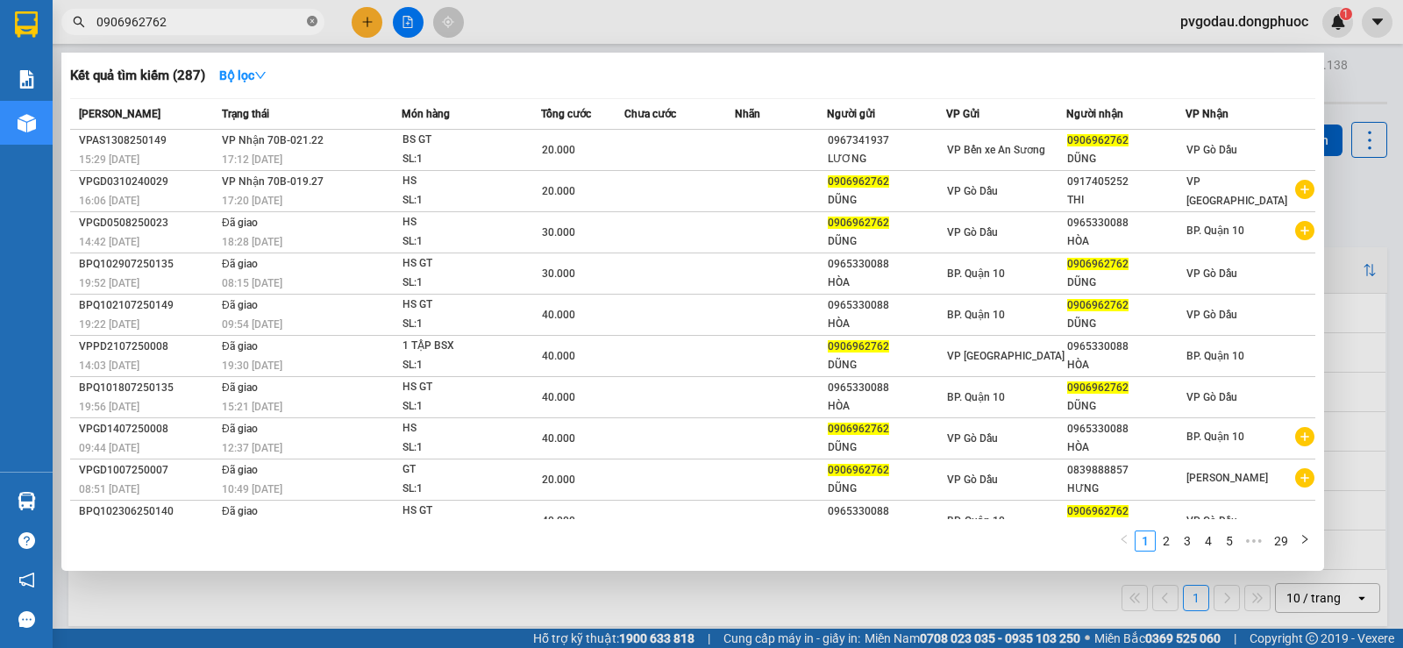
click at [309, 25] on icon "close-circle" at bounding box center [312, 21] width 11 height 11
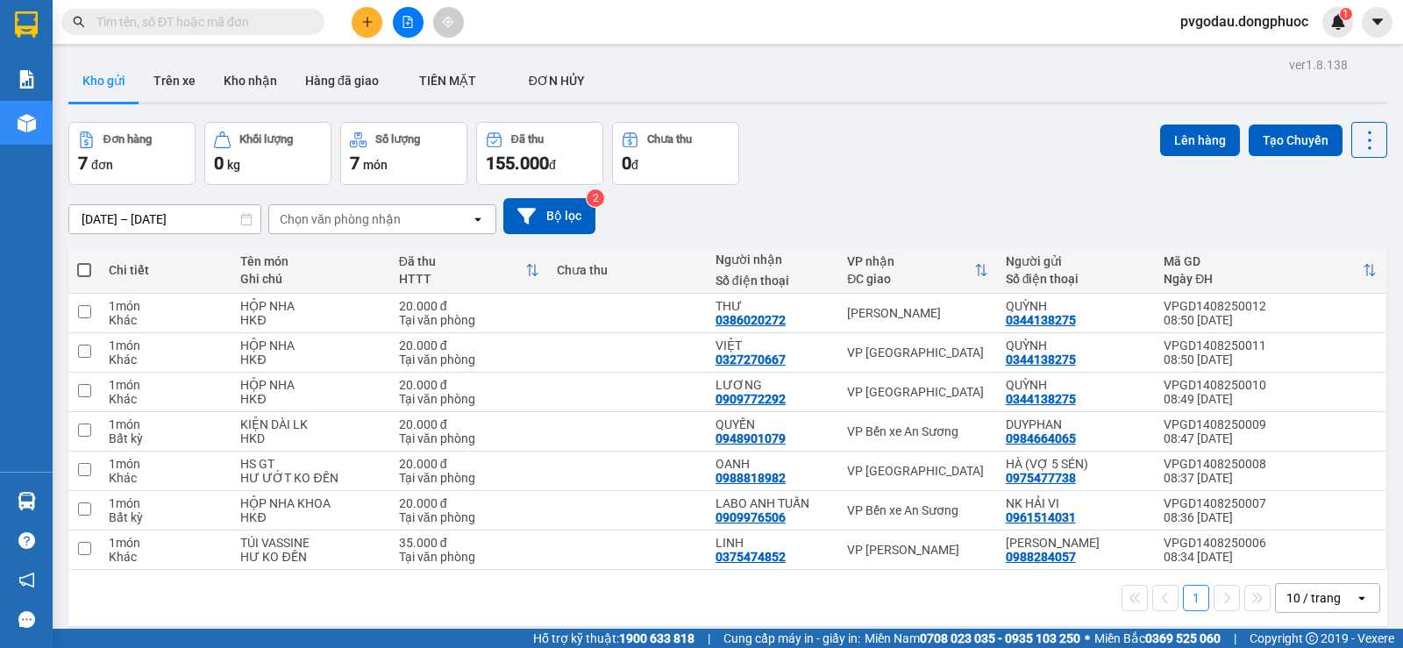
click at [111, 85] on button "Kho gửi" at bounding box center [103, 81] width 71 height 42
click at [366, 30] on button at bounding box center [367, 22] width 31 height 31
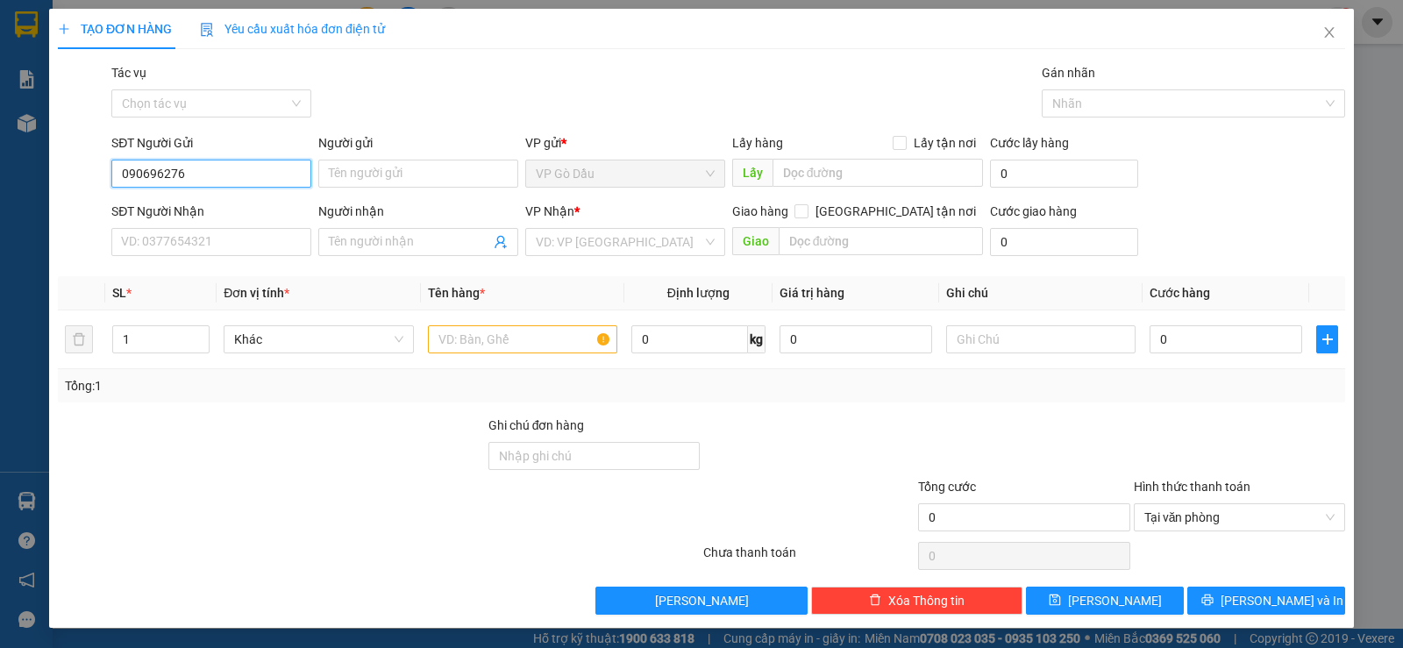
type input "0906962762"
click at [281, 209] on div "0906962762 - DŨNG" at bounding box center [209, 208] width 177 height 19
type input "DŨNG"
type input "0965330088"
type input "HÒA"
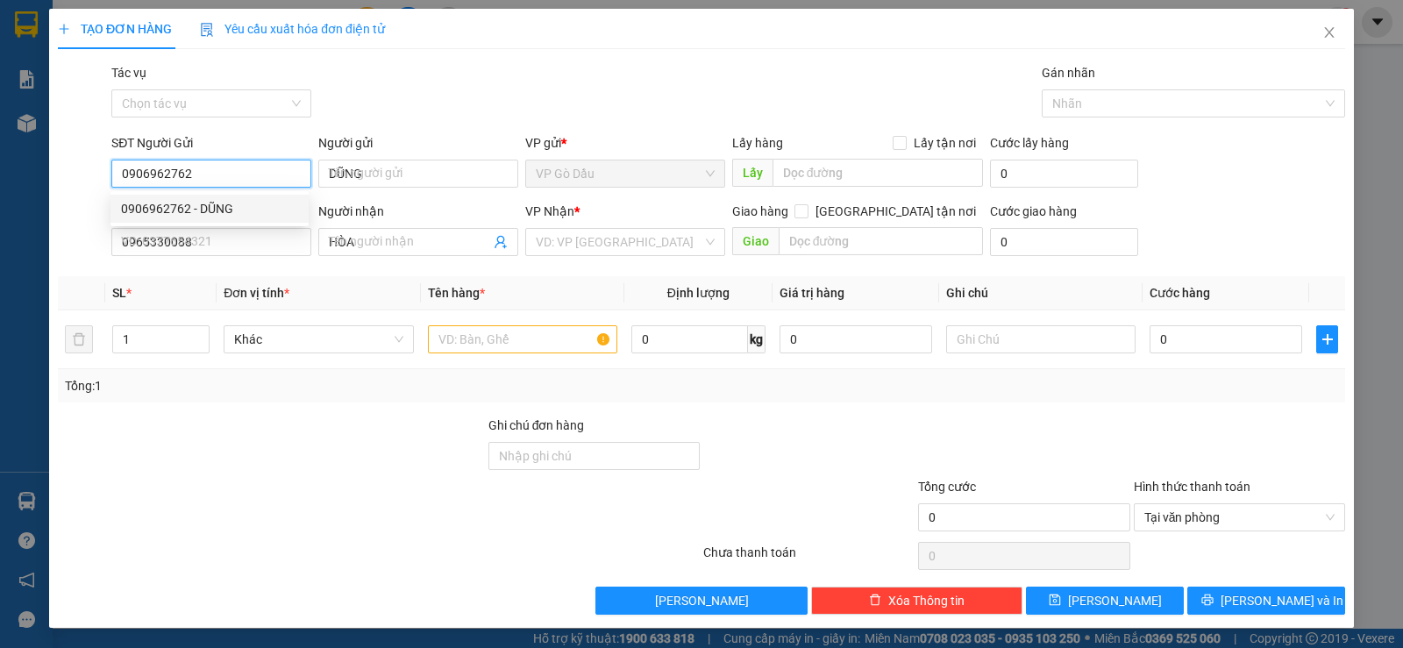
type input "30.000"
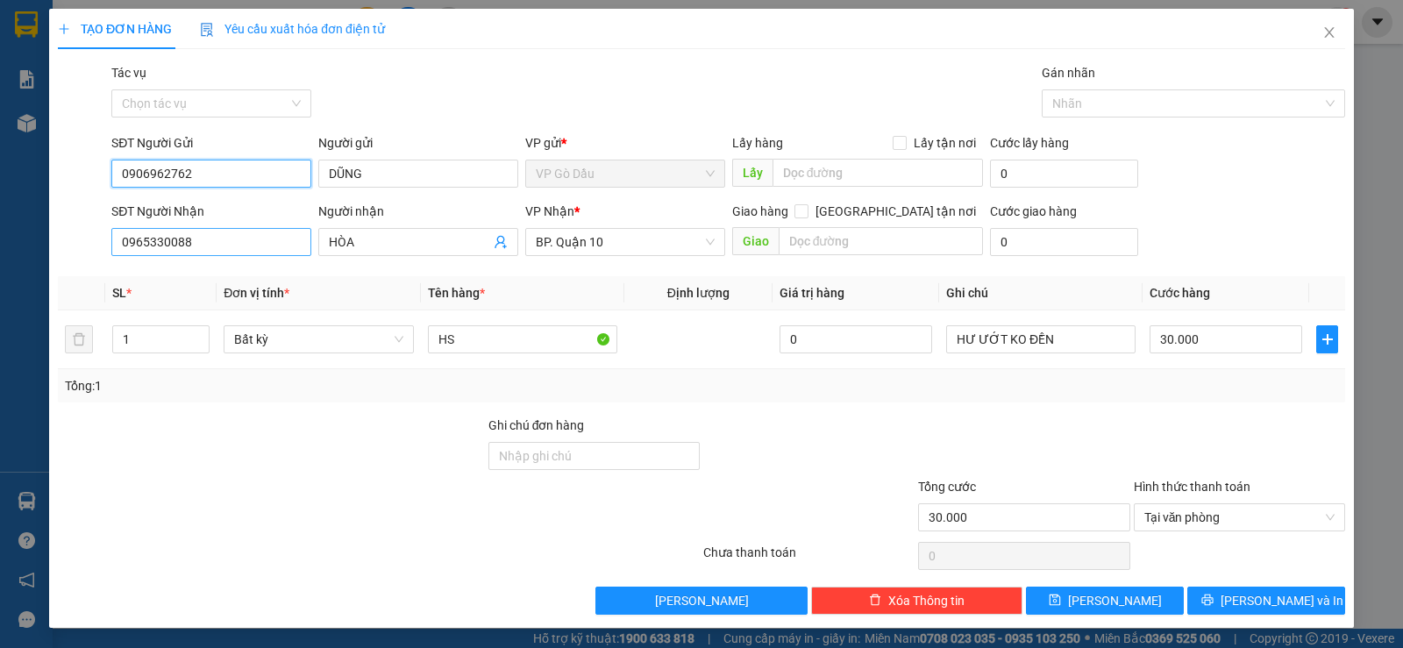
type input "0906962762"
click at [205, 236] on input "0965330088" at bounding box center [211, 242] width 200 height 28
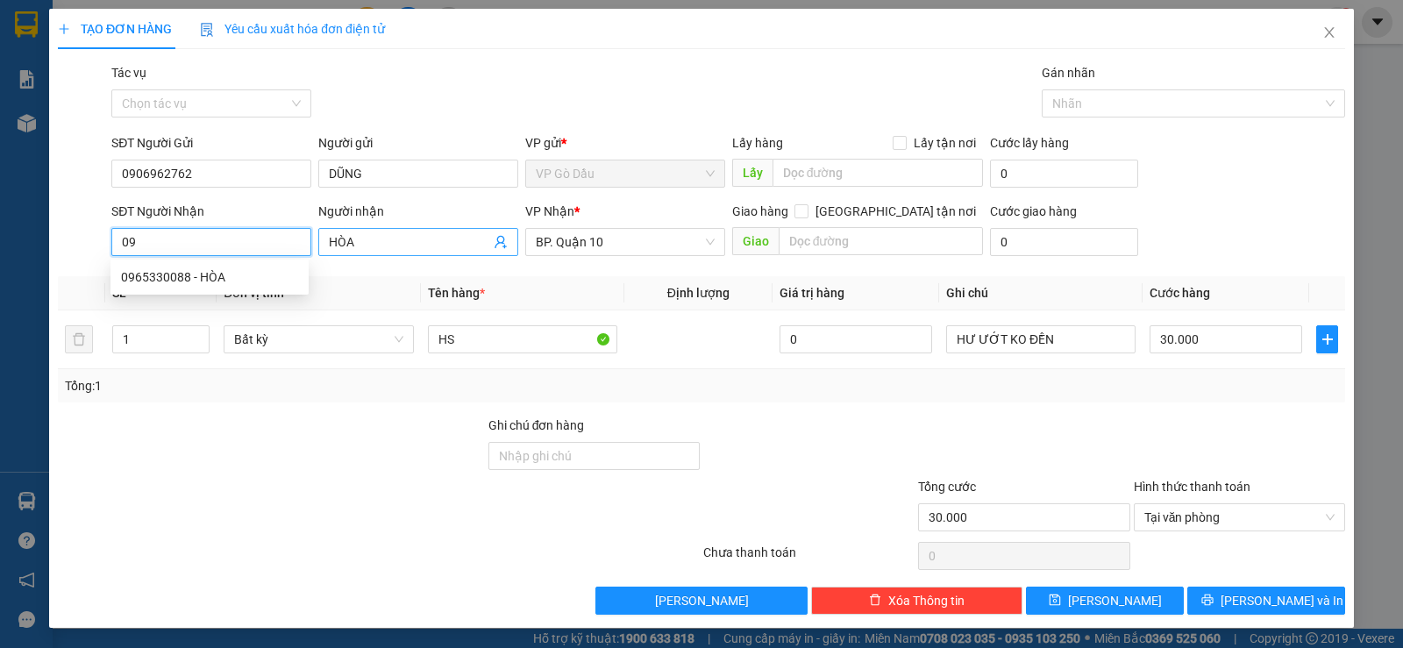
type input "0"
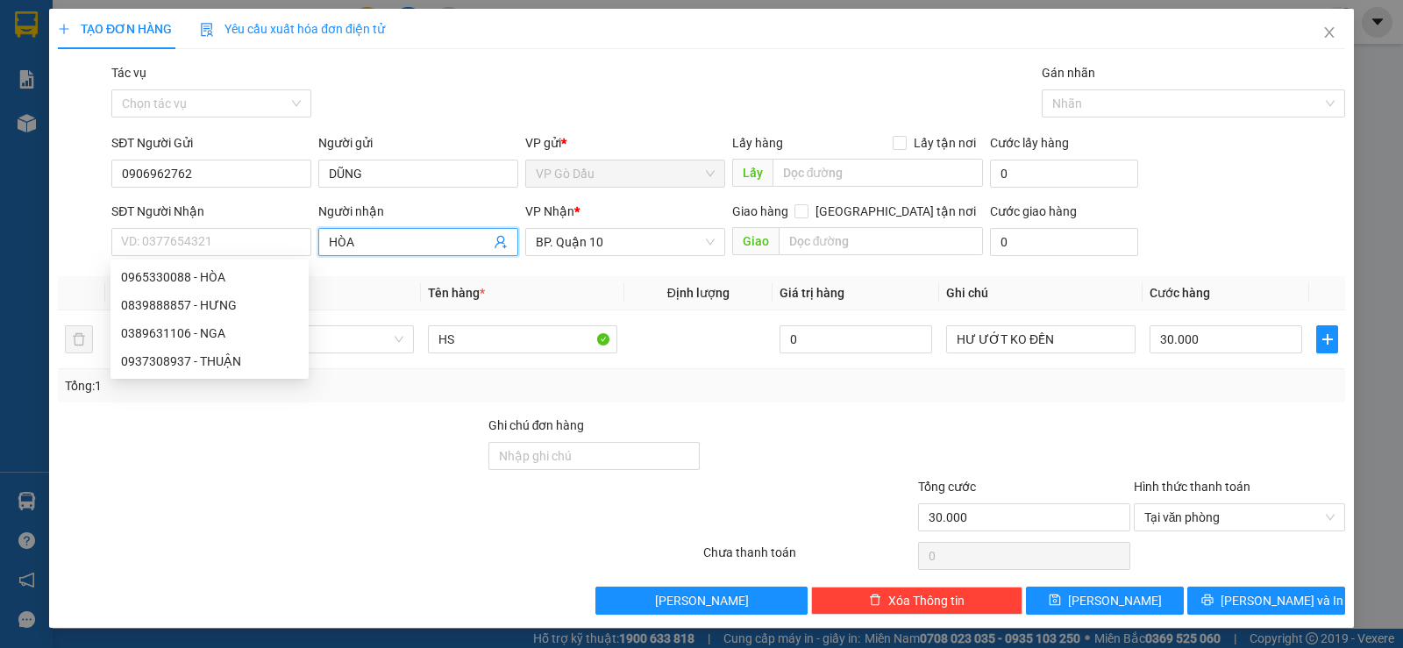
click at [496, 249] on span at bounding box center [501, 241] width 14 height 19
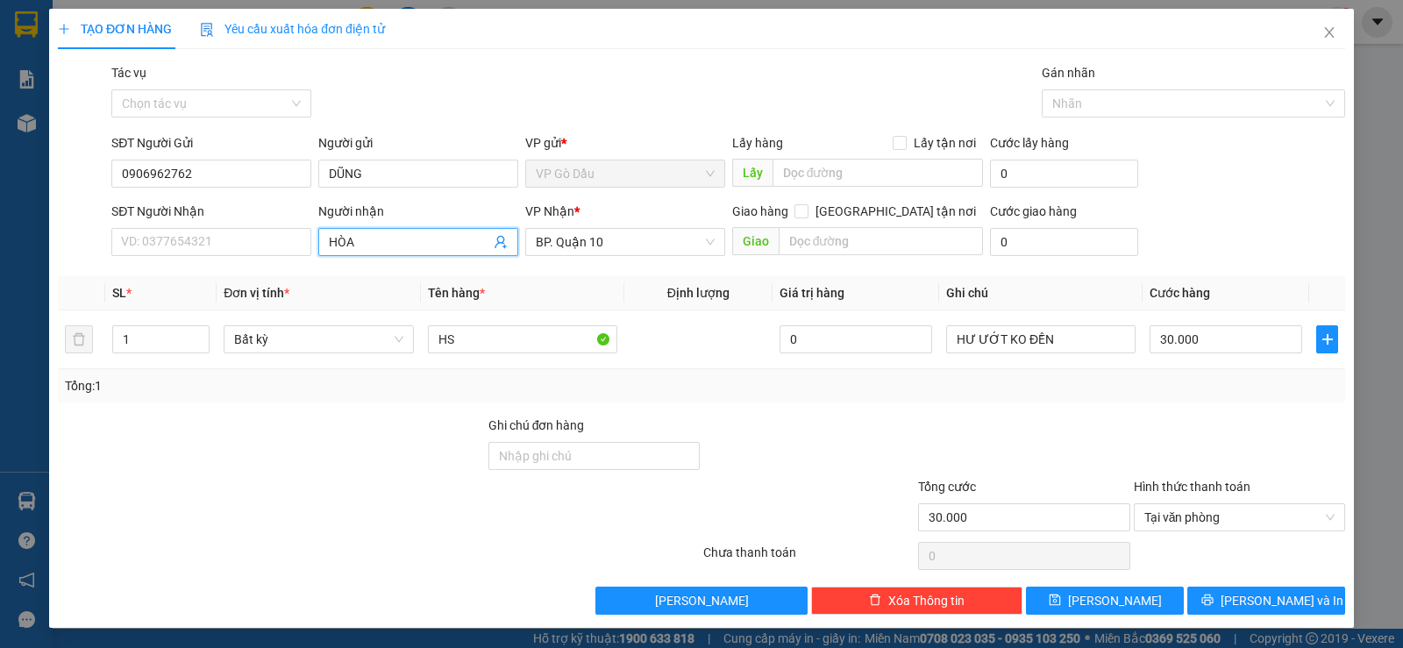
click at [496, 245] on icon "user-add" at bounding box center [501, 242] width 14 height 14
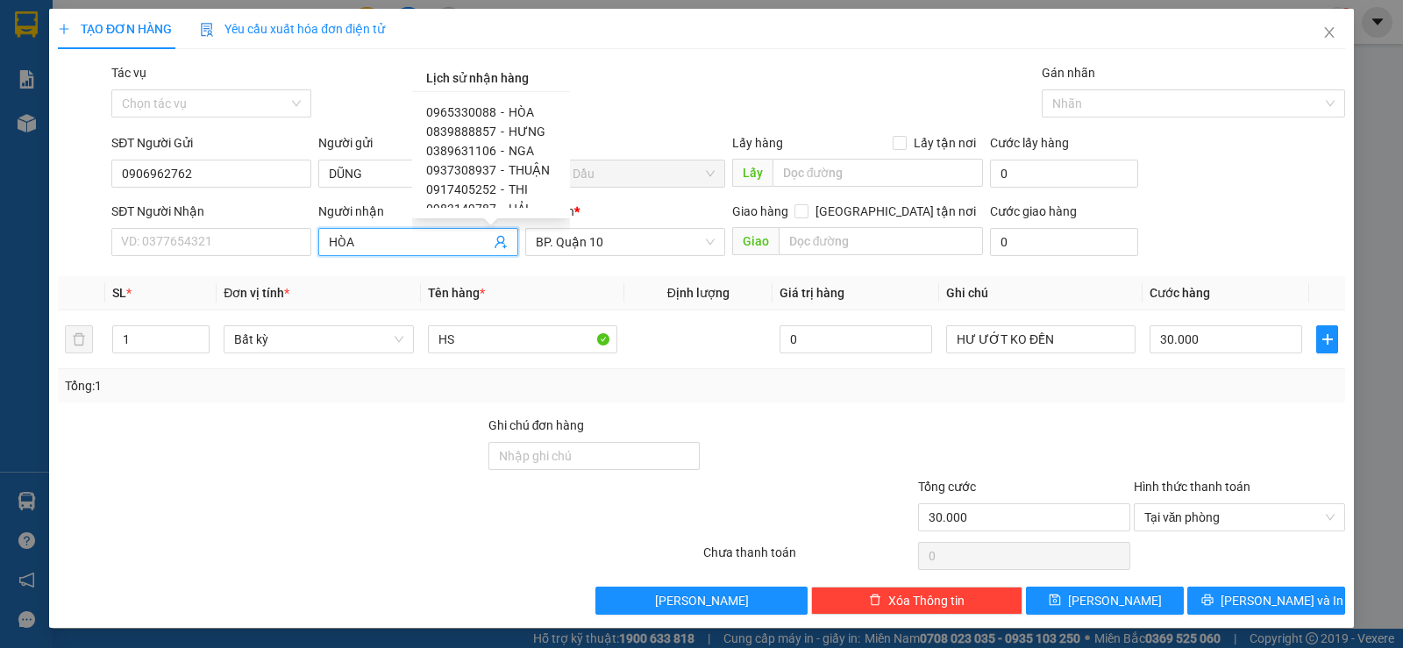
click at [501, 173] on span "-" at bounding box center [503, 170] width 4 height 14
type input "0937308937"
type input "THUẬN"
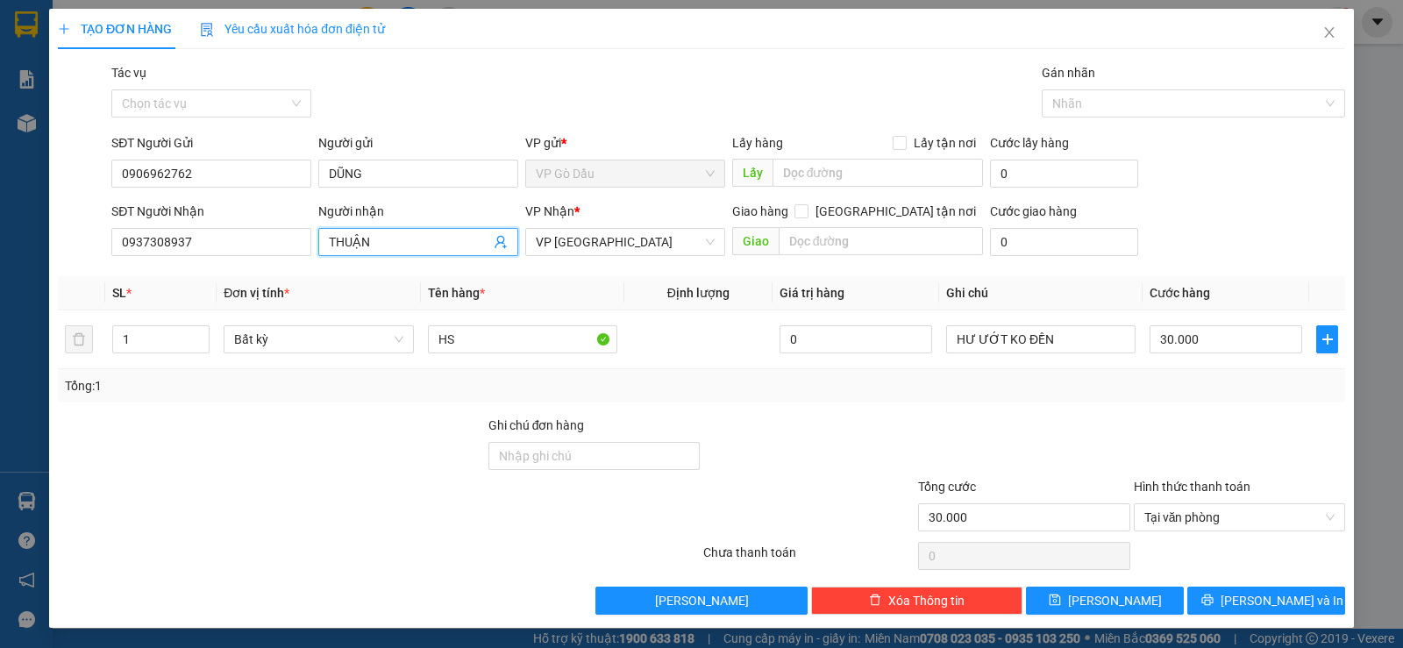
scroll to position [1, 0]
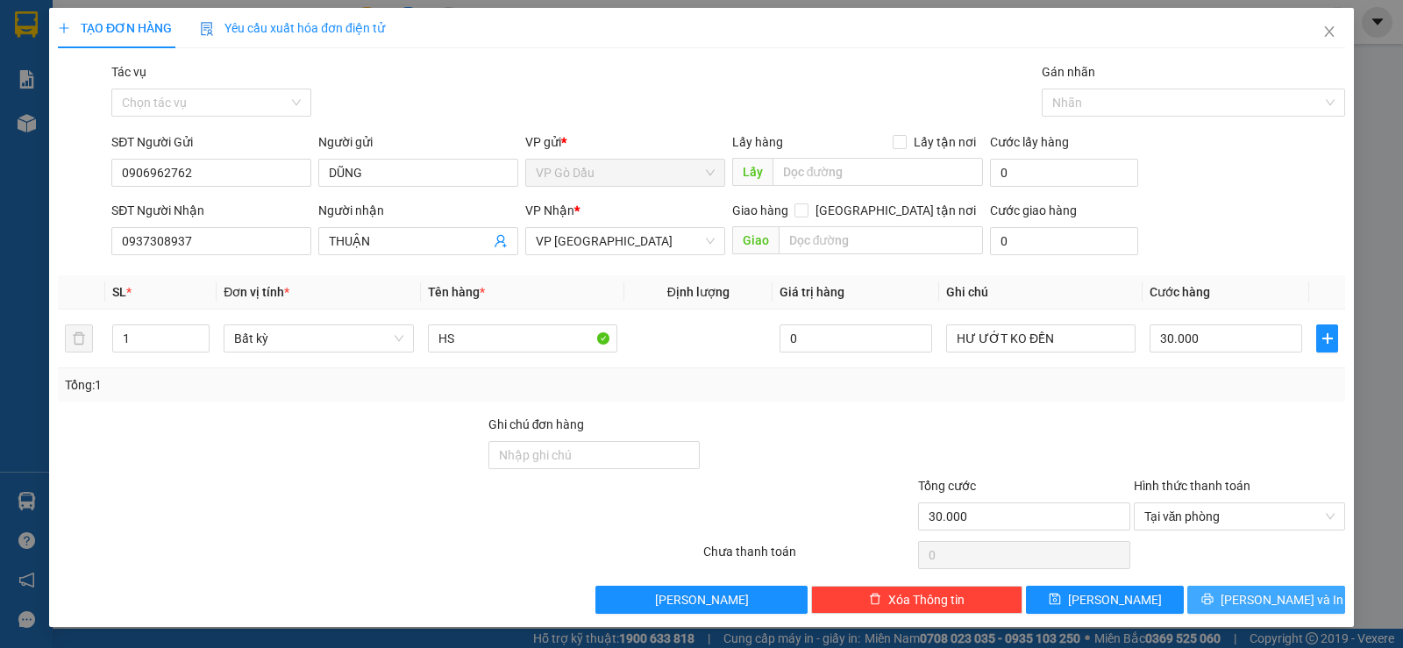
click at [1255, 598] on span "[PERSON_NAME] và In" at bounding box center [1281, 599] width 123 height 19
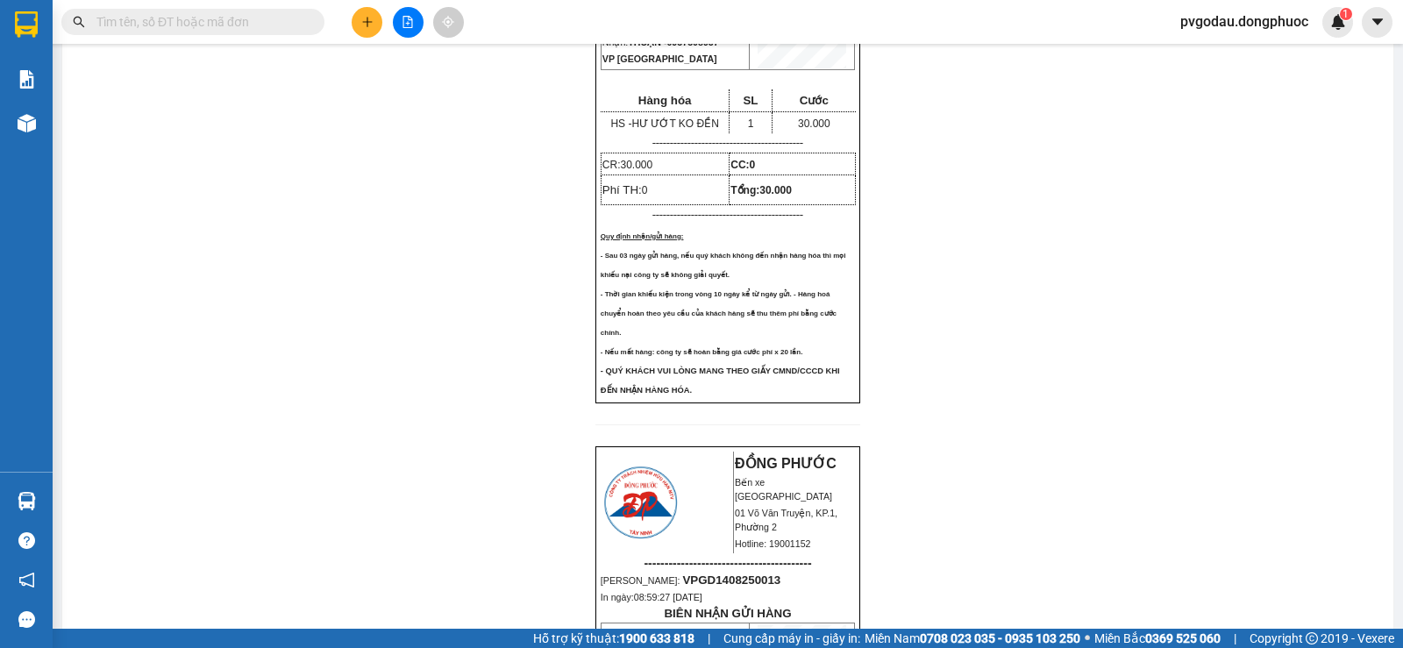
scroll to position [88, 0]
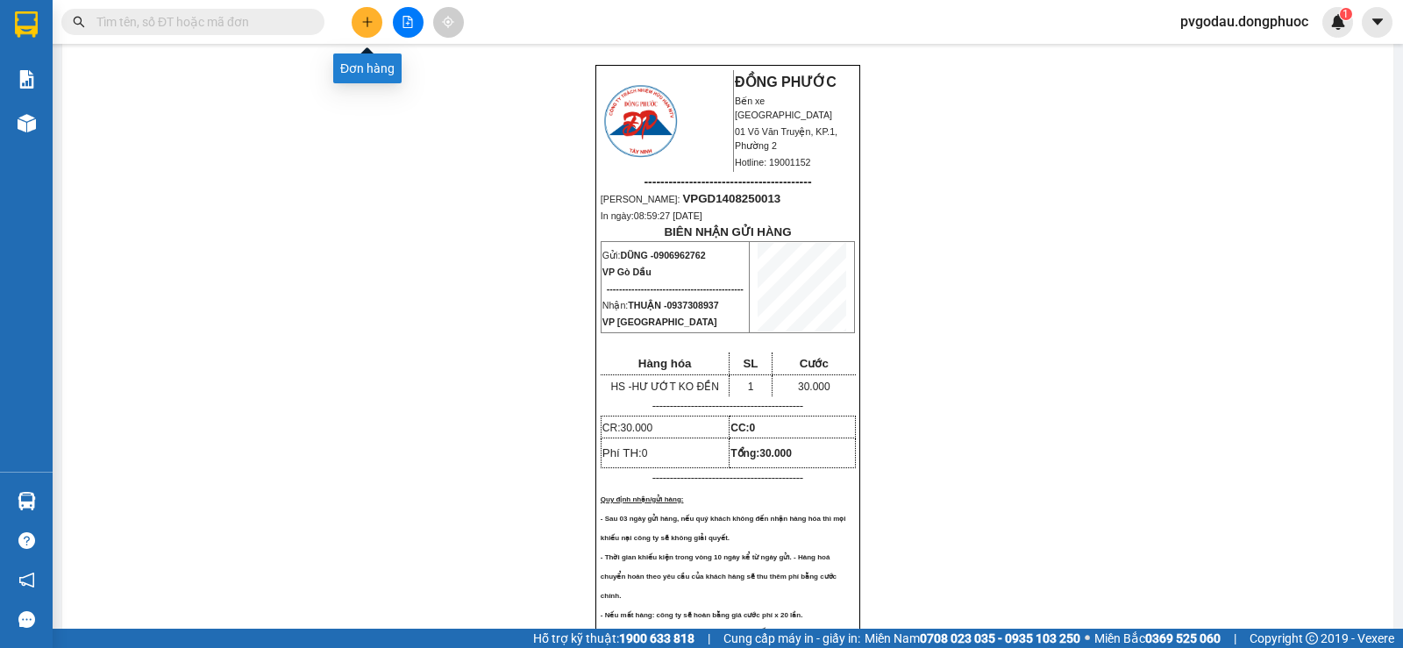
click at [367, 25] on icon "plus" at bounding box center [366, 22] width 1 height 10
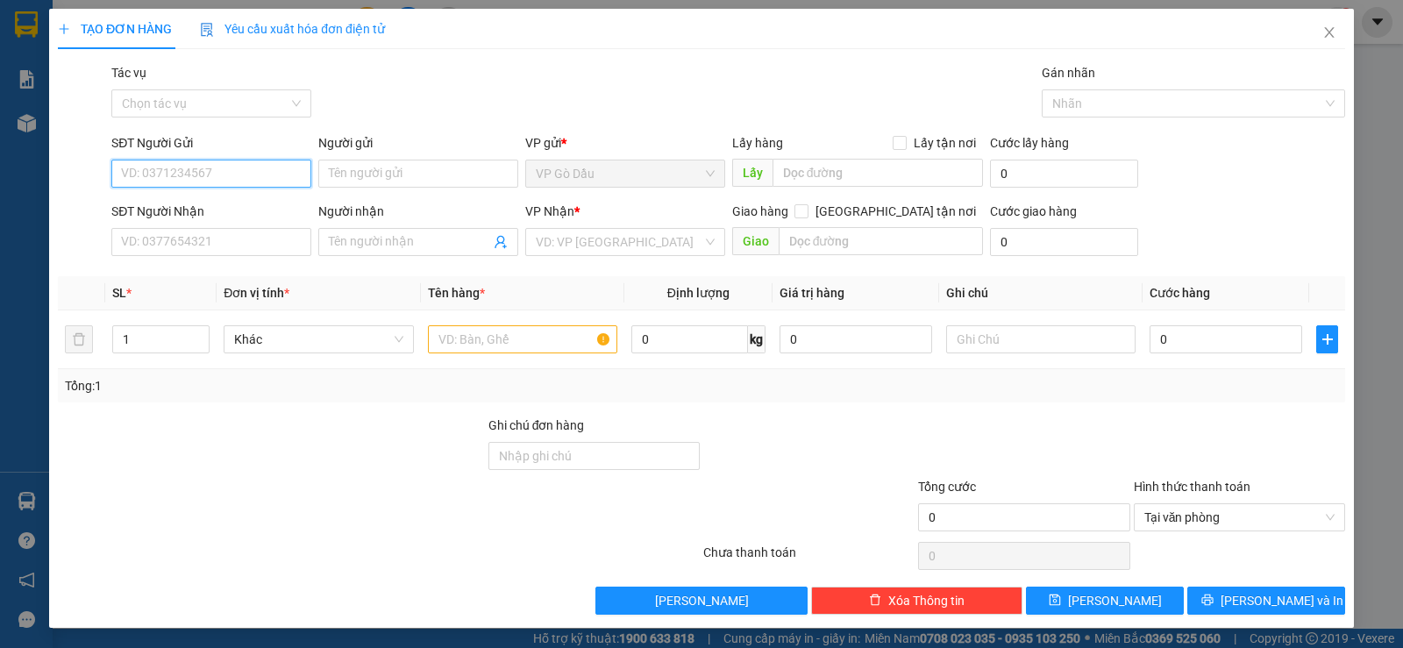
click at [251, 174] on input "SĐT Người Gửi" at bounding box center [211, 174] width 200 height 28
drag, startPoint x: 174, startPoint y: 156, endPoint x: 144, endPoint y: 174, distance: 35.0
click at [144, 174] on input "0" at bounding box center [211, 174] width 200 height 28
type input "0906962762"
click at [217, 212] on div "0906962762 - DŨNG" at bounding box center [209, 208] width 177 height 19
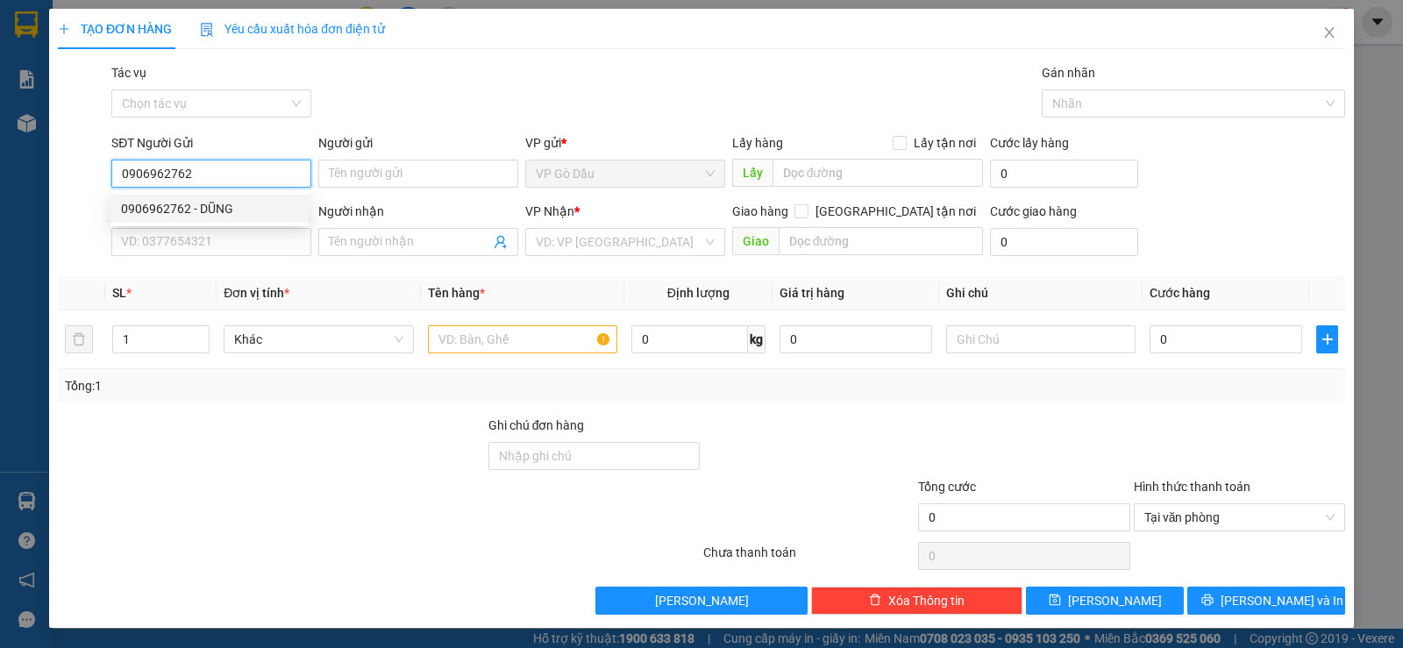
type input "DŨNG"
type input "0937308937"
type input "THUẬN"
type input "097"
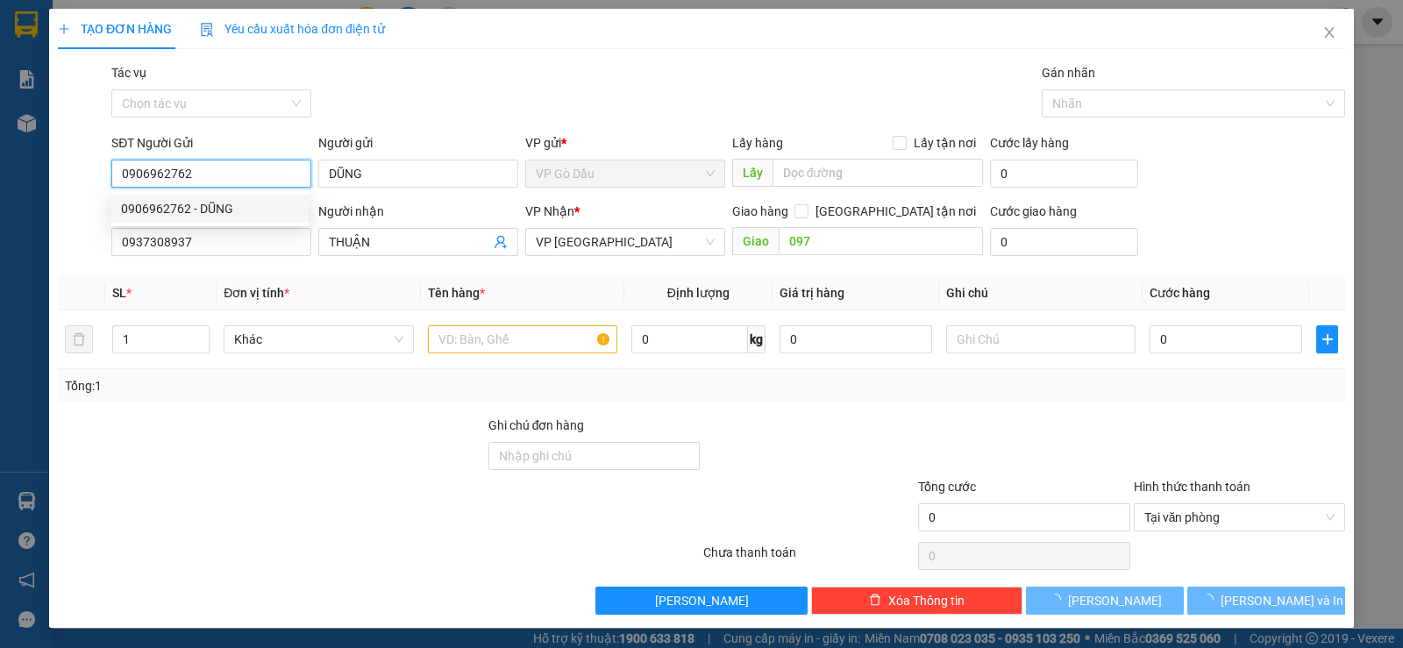
type input "30.000"
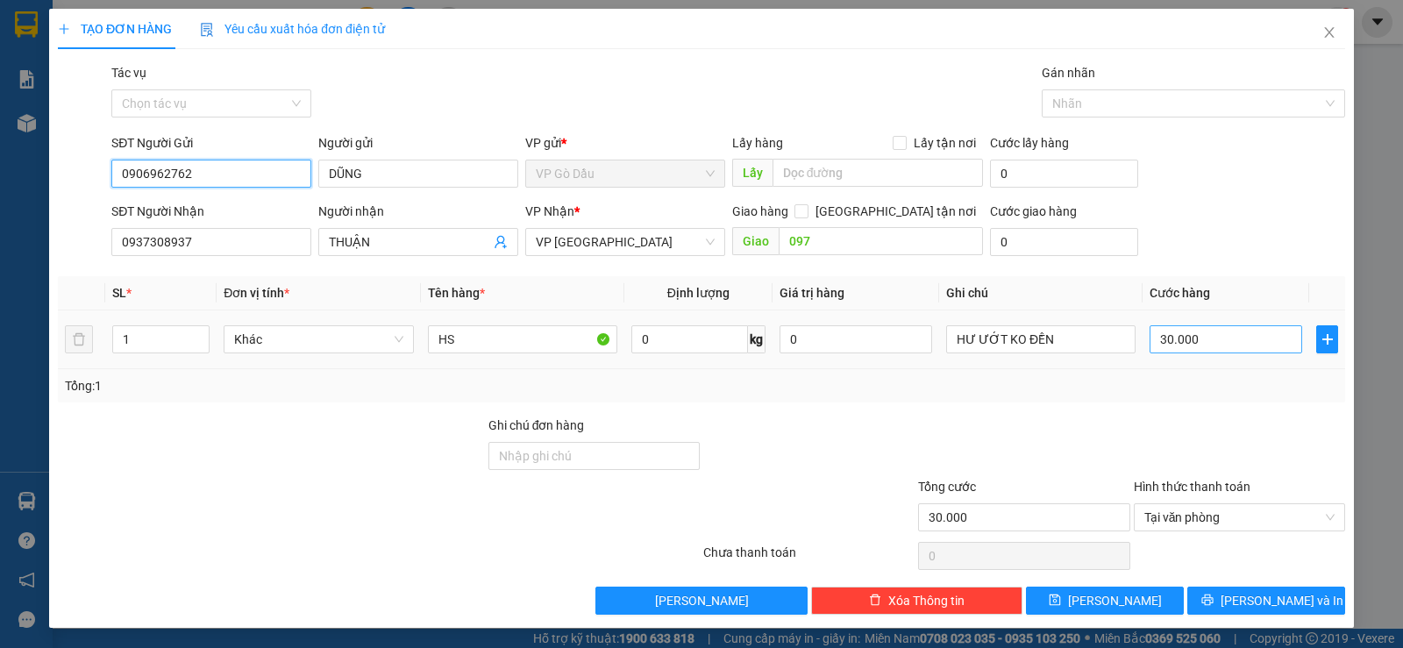
type input "0906962762"
click at [1204, 341] on input "30.000" at bounding box center [1225, 339] width 153 height 28
type input "2"
type input "20"
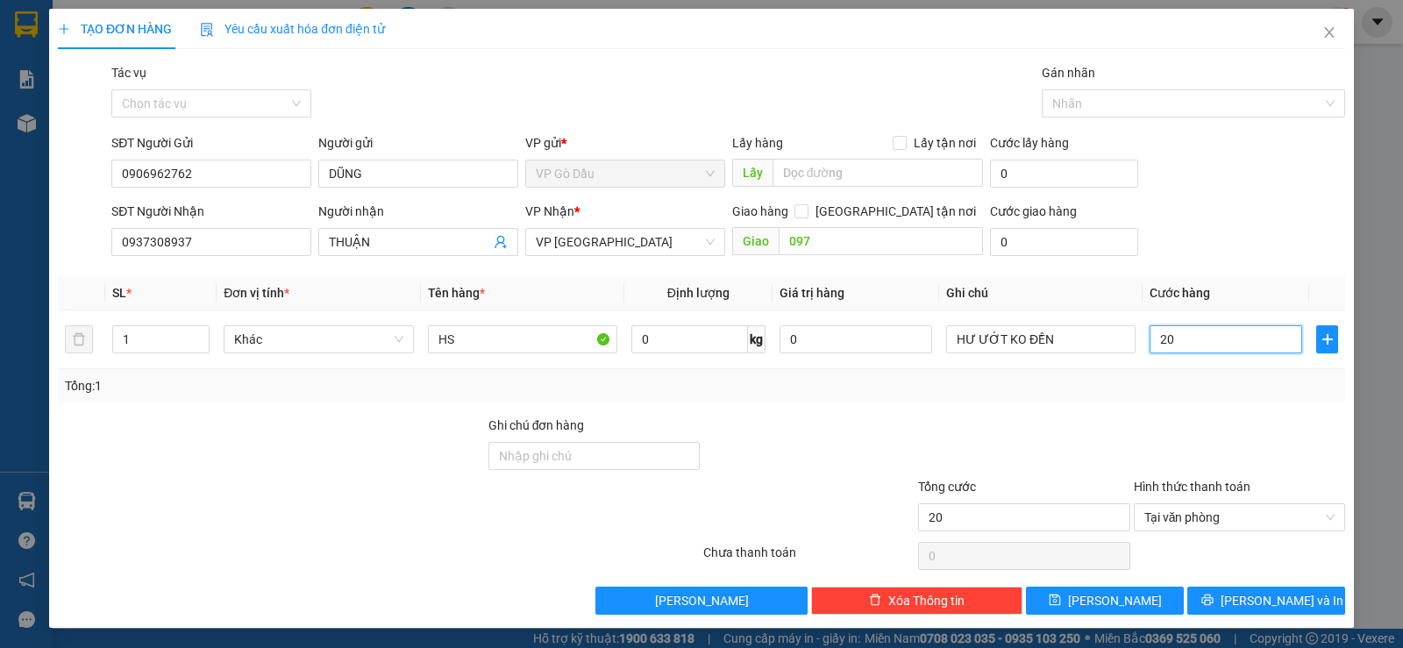
type input "20"
type input "20.000"
click at [1169, 387] on div "Tổng: 1" at bounding box center [701, 385] width 1273 height 19
click at [1262, 600] on span "[PERSON_NAME] và In" at bounding box center [1281, 600] width 123 height 19
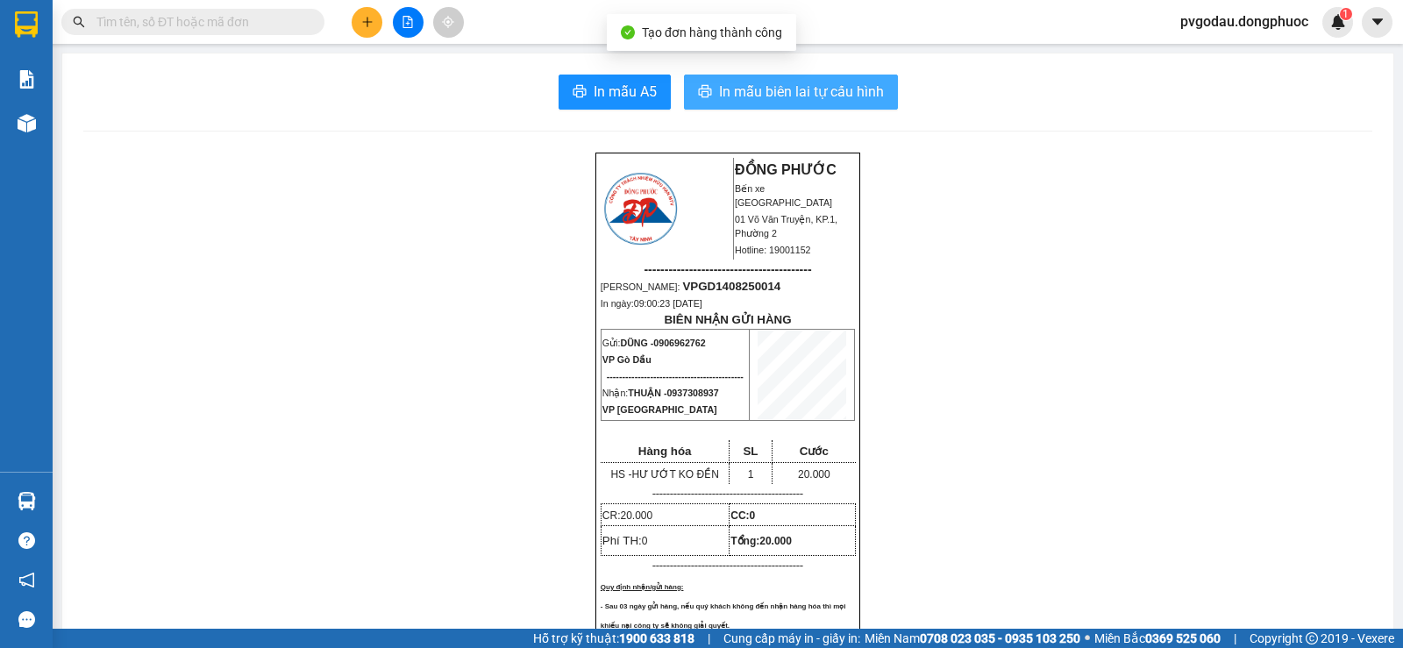
click at [773, 96] on span "In mẫu biên lai tự cấu hình" at bounding box center [801, 92] width 165 height 22
